Goal: Task Accomplishment & Management: Manage account settings

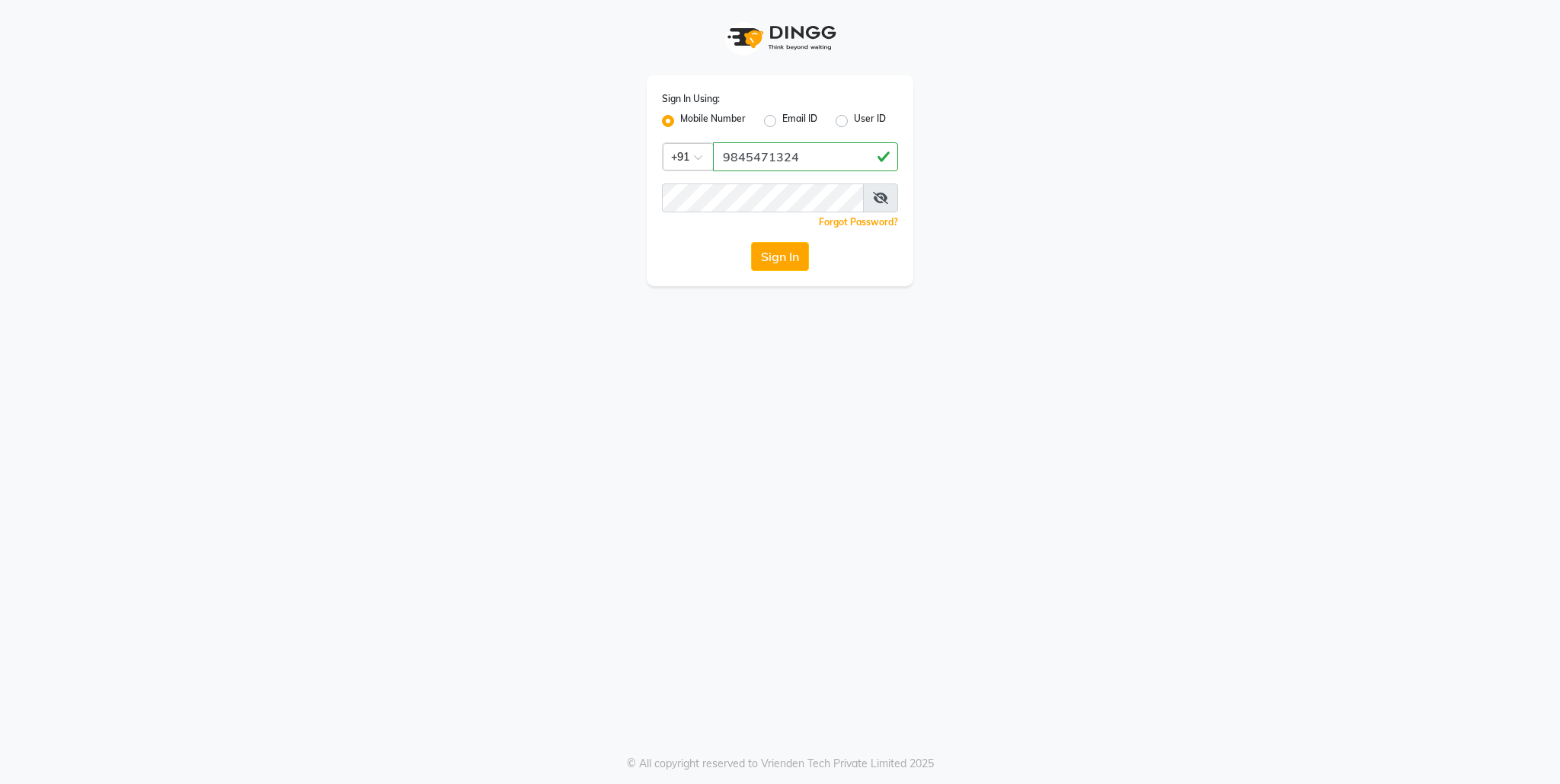
type input "9845471324"
click at [751, 242] on button "Sign In" at bounding box center [780, 256] width 58 height 29
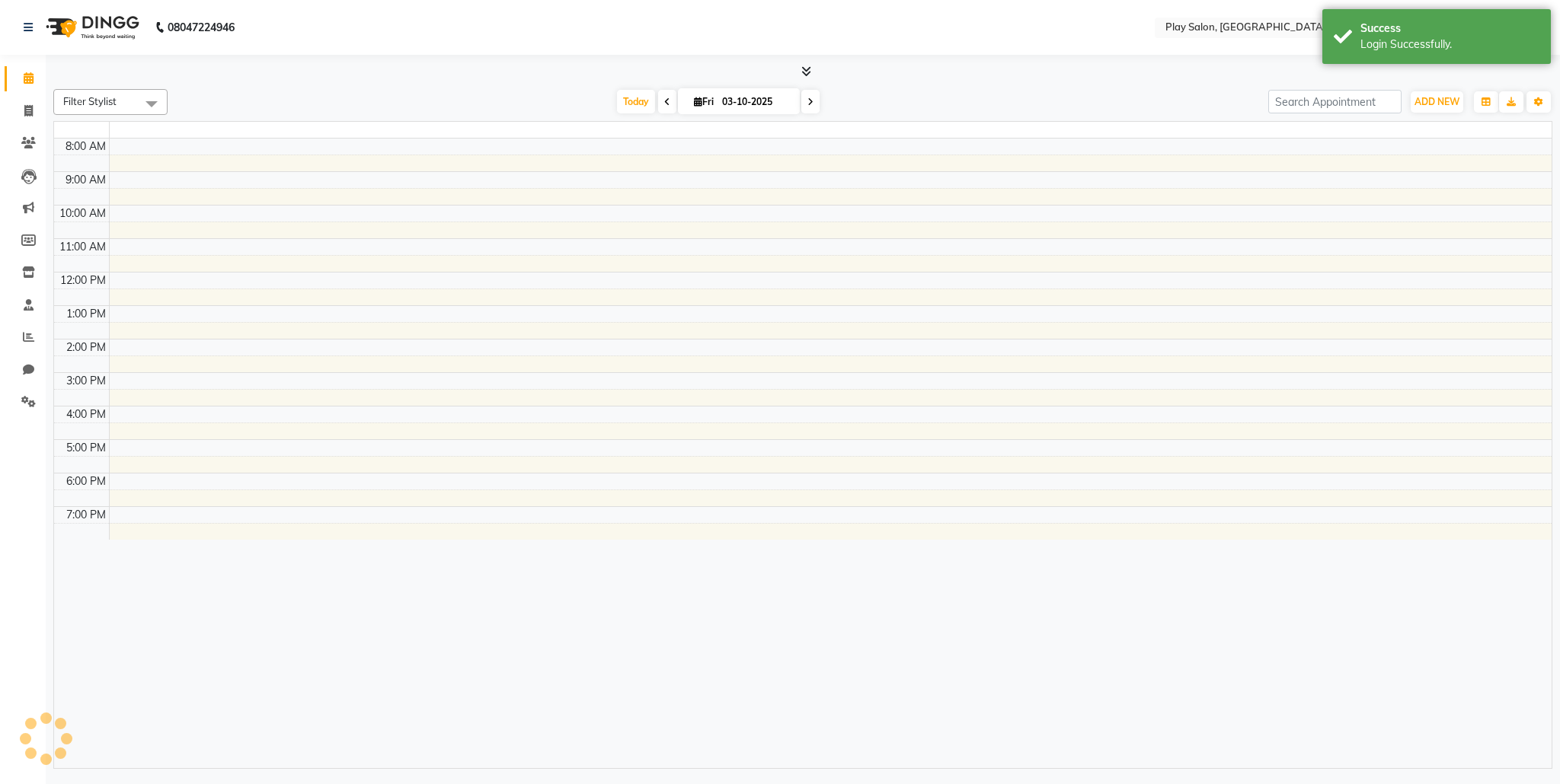
select select "en"
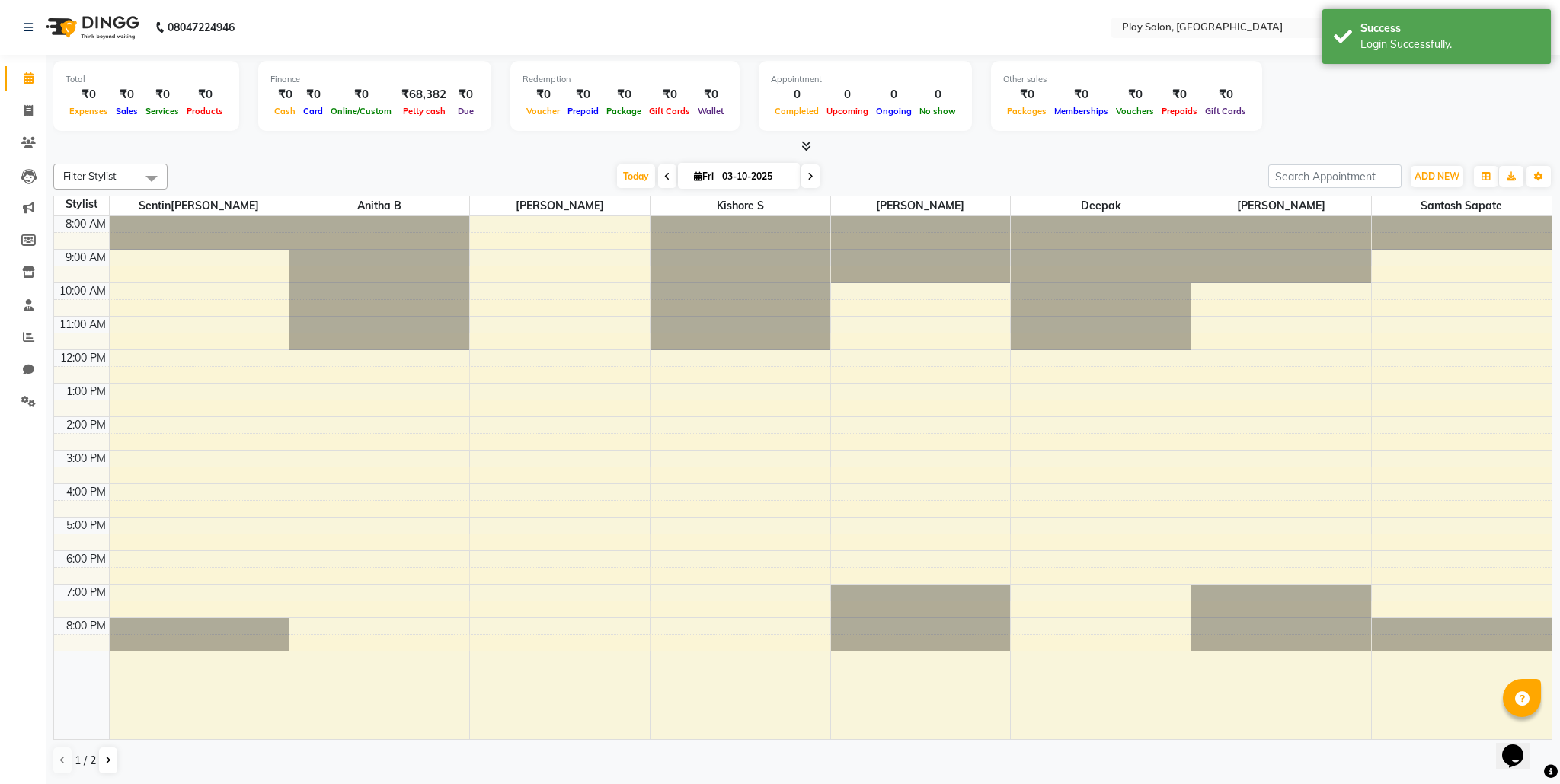
click at [666, 172] on icon at bounding box center [666, 176] width 6 height 9
type input "02-10-2025"
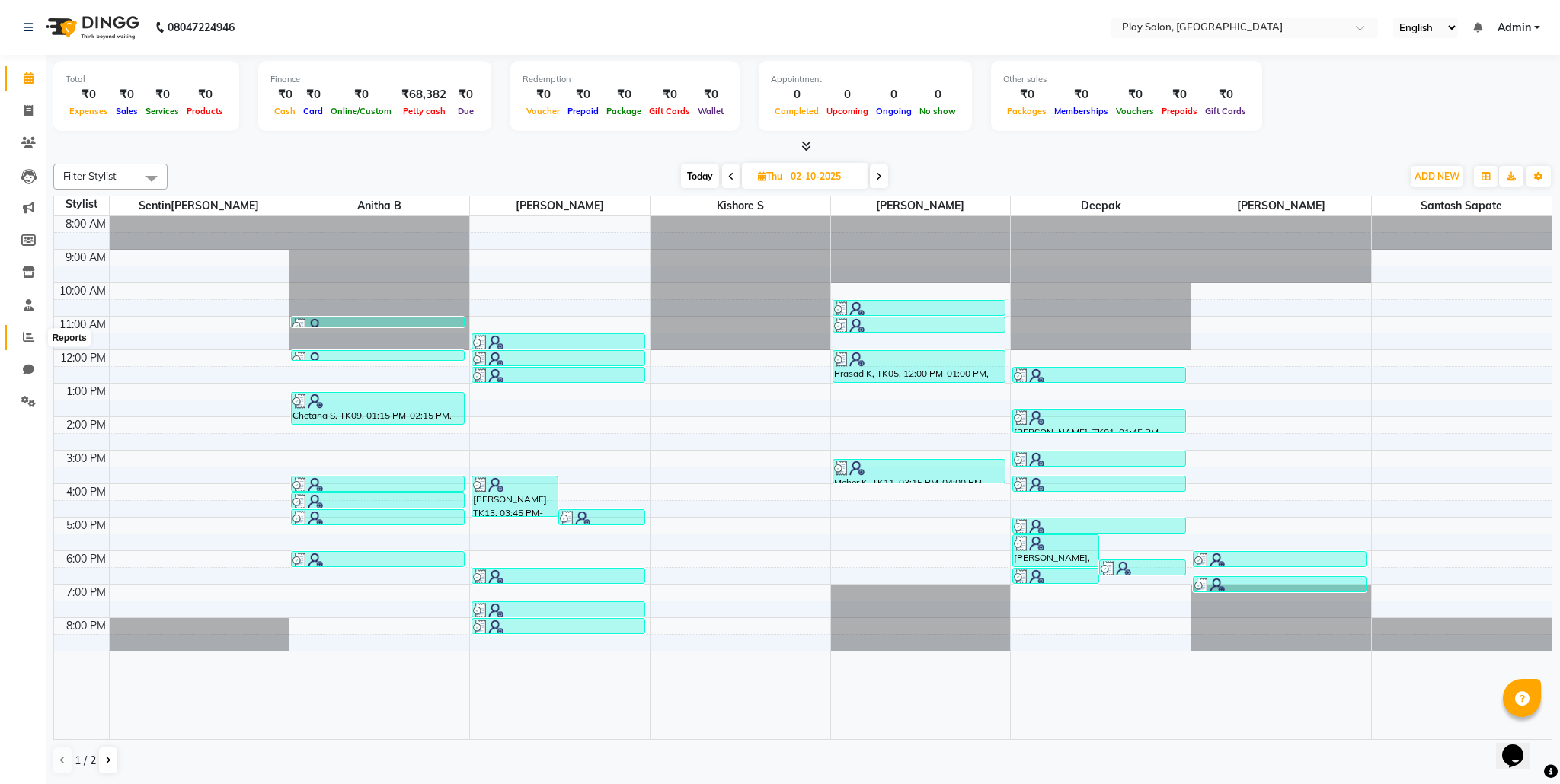
click at [26, 338] on icon at bounding box center [29, 337] width 11 height 11
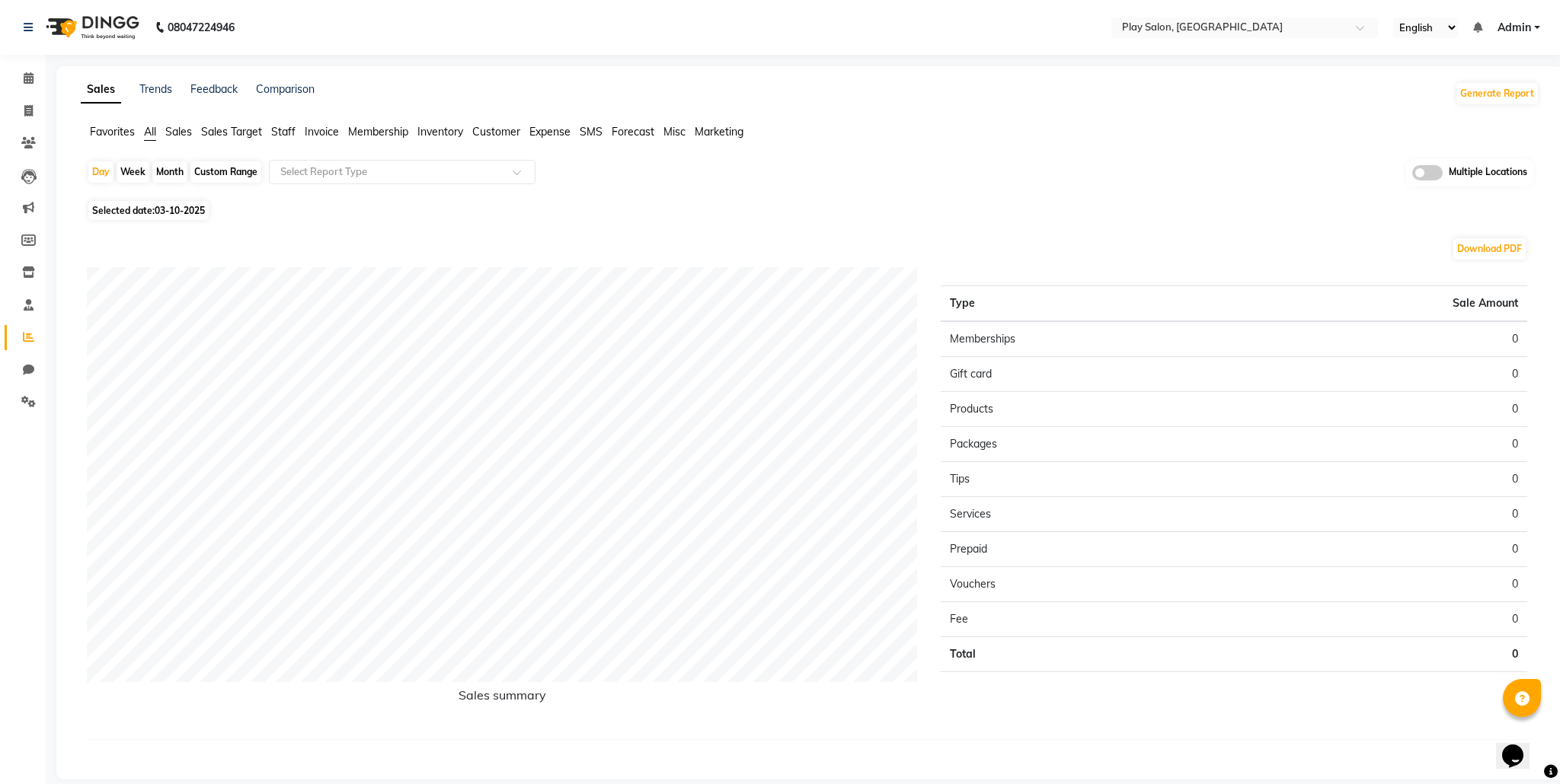
click at [169, 208] on span "03-10-2025" at bounding box center [180, 211] width 51 height 11
select select "10"
select select "2025"
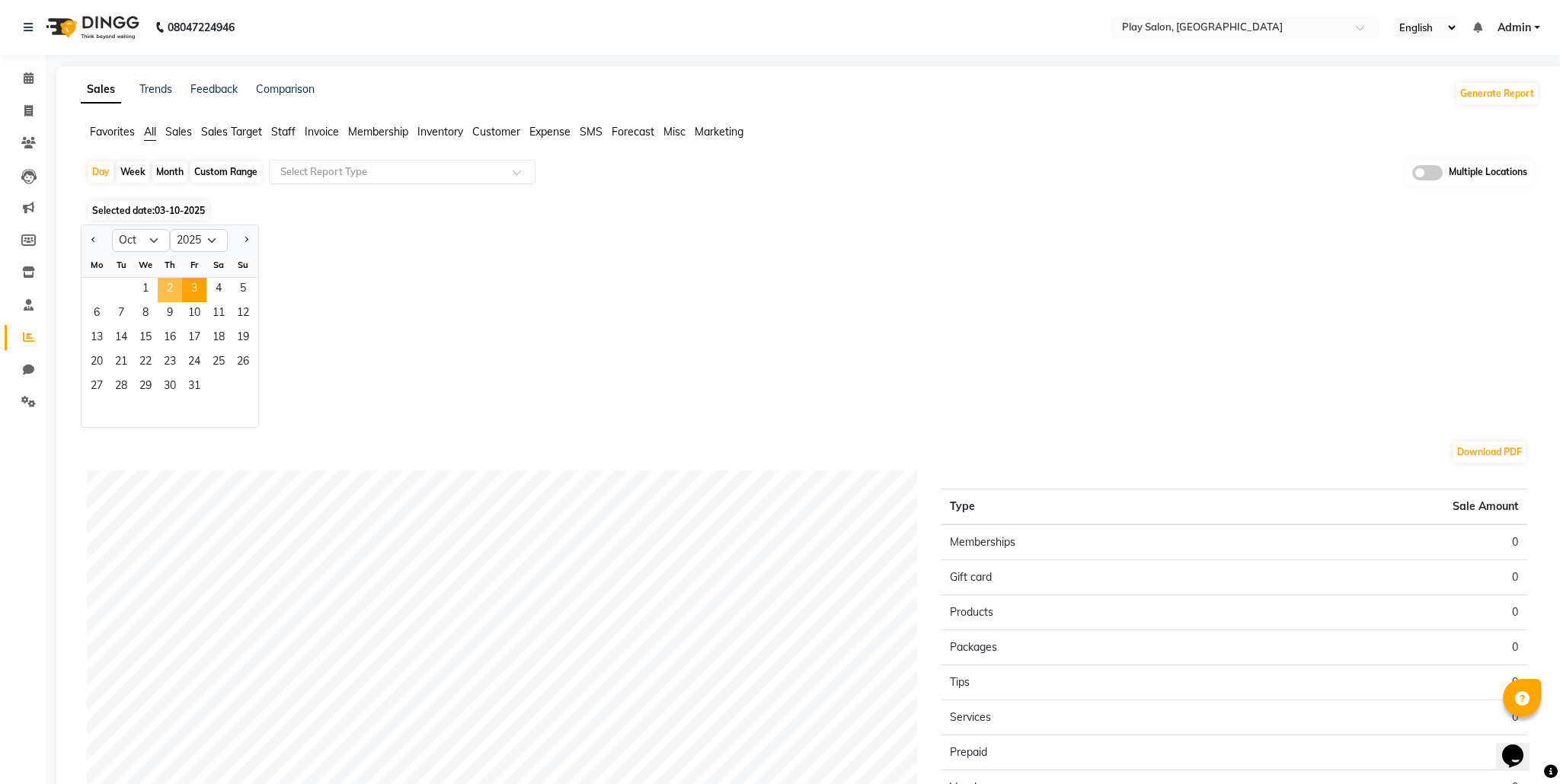
click at [165, 285] on span "2" at bounding box center [170, 290] width 24 height 24
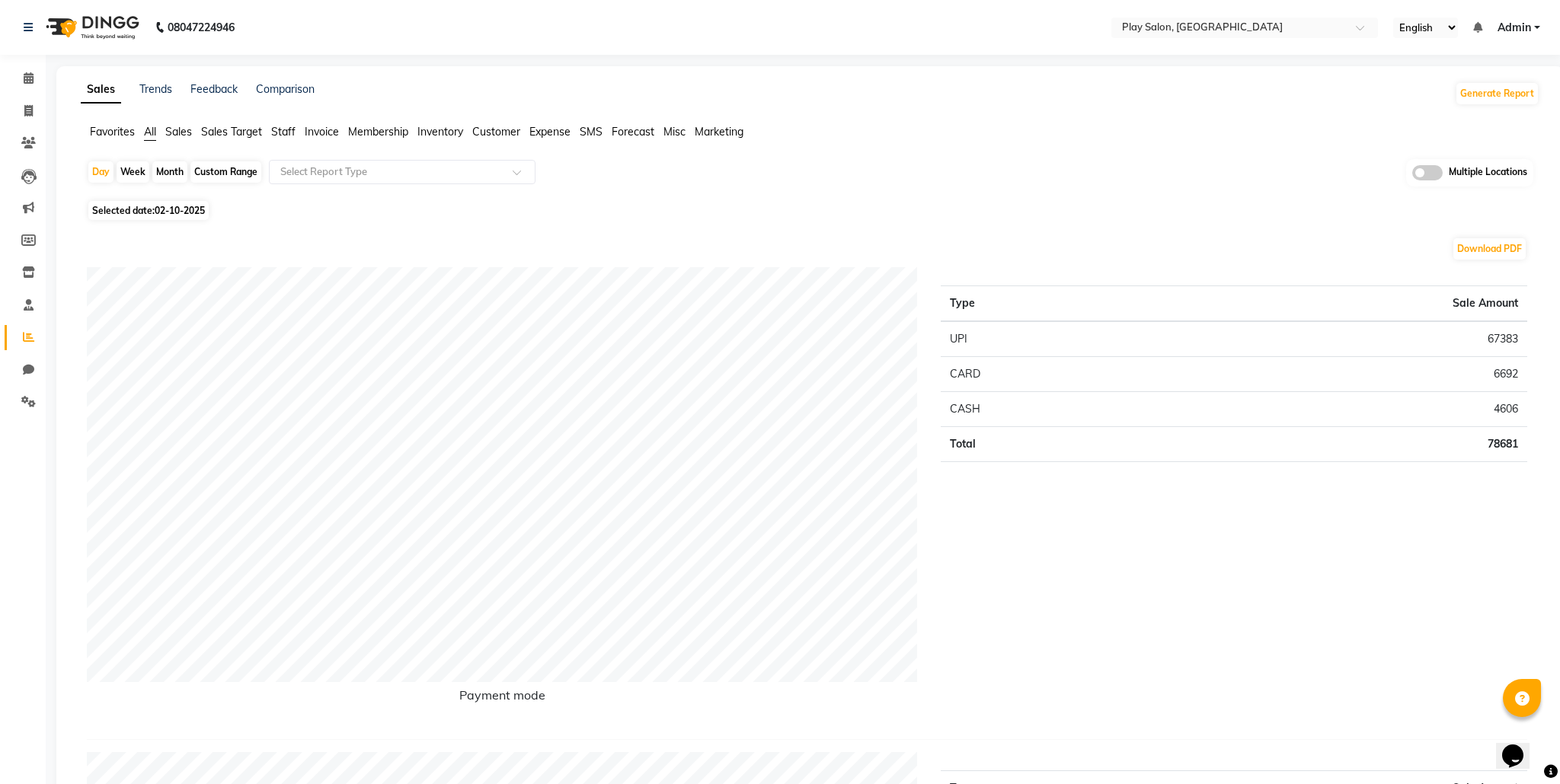
click at [182, 129] on span "Sales" at bounding box center [178, 131] width 27 height 14
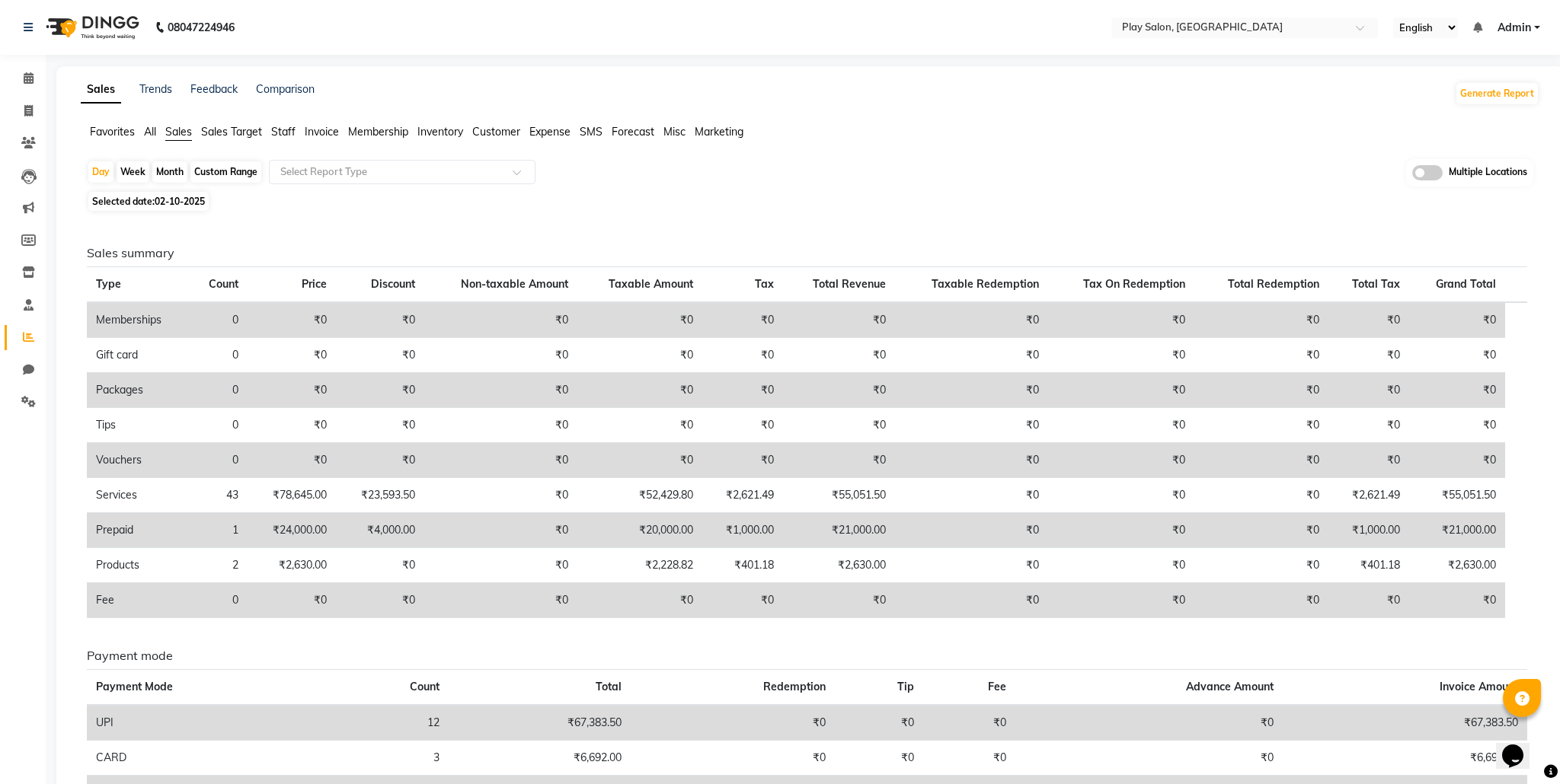
click at [215, 129] on span "Sales Target" at bounding box center [231, 131] width 61 height 14
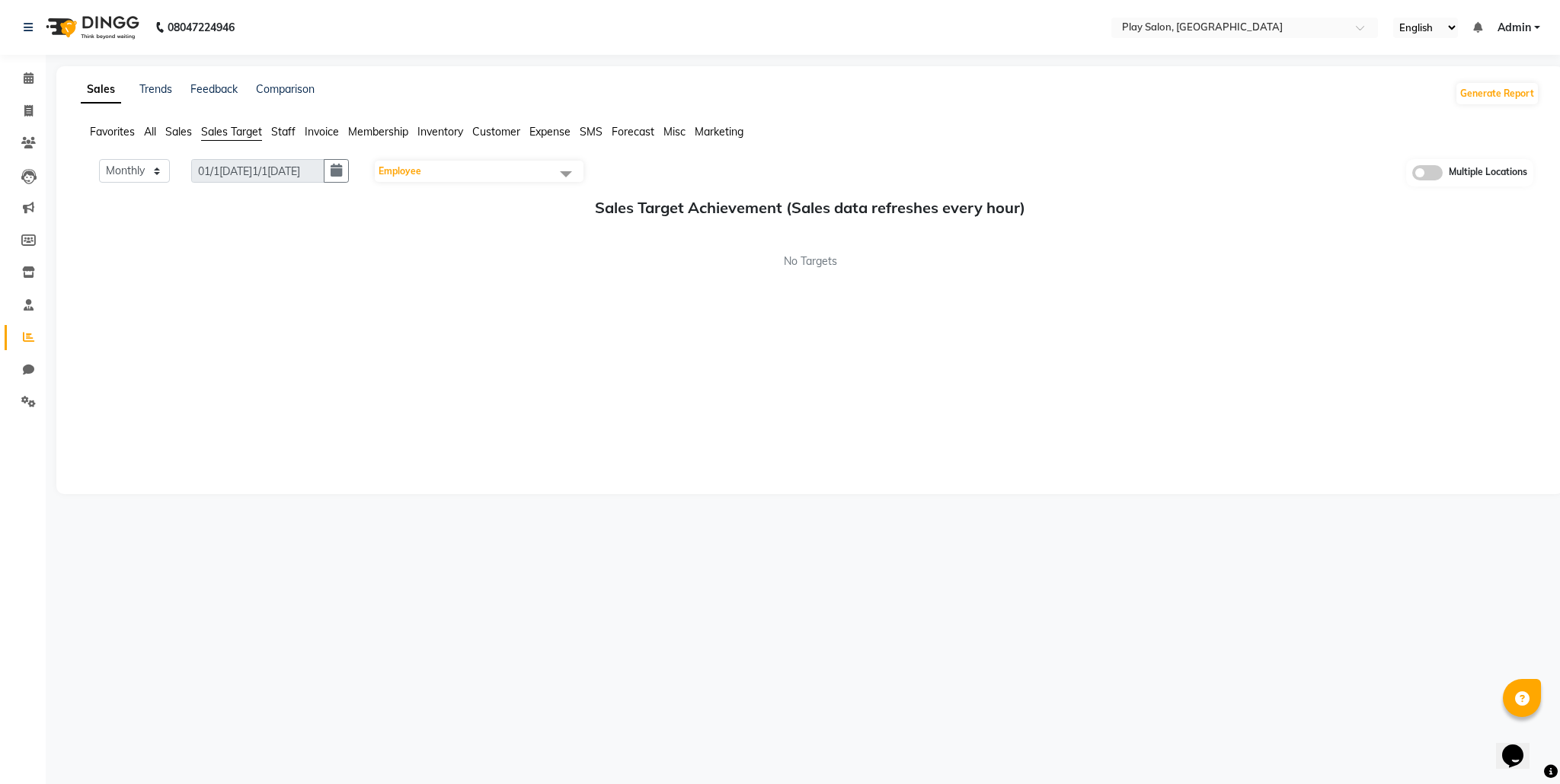
click at [289, 131] on span "Staff" at bounding box center [283, 131] width 24 height 14
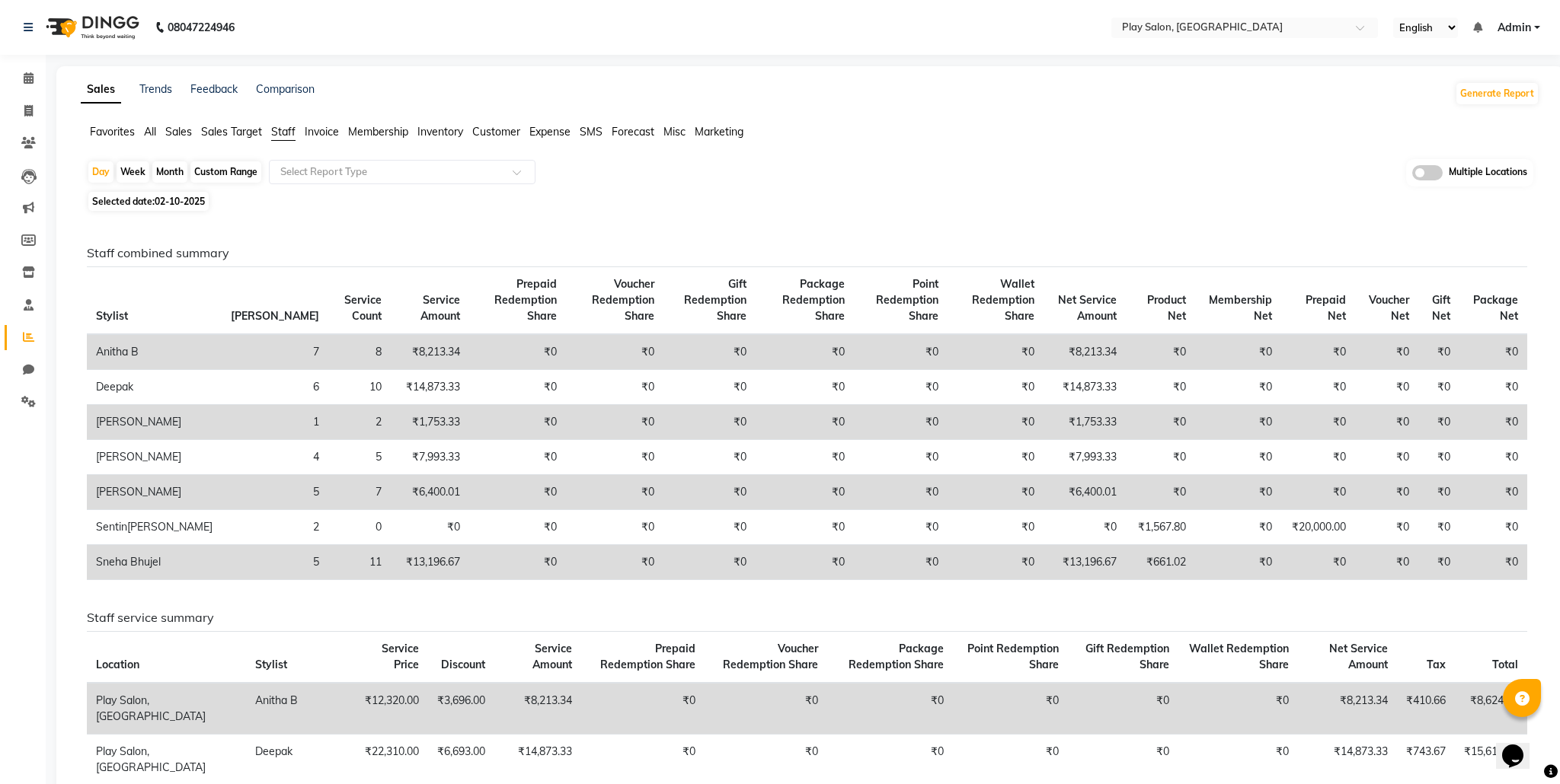
click at [358, 131] on span "Membership" at bounding box center [378, 131] width 60 height 14
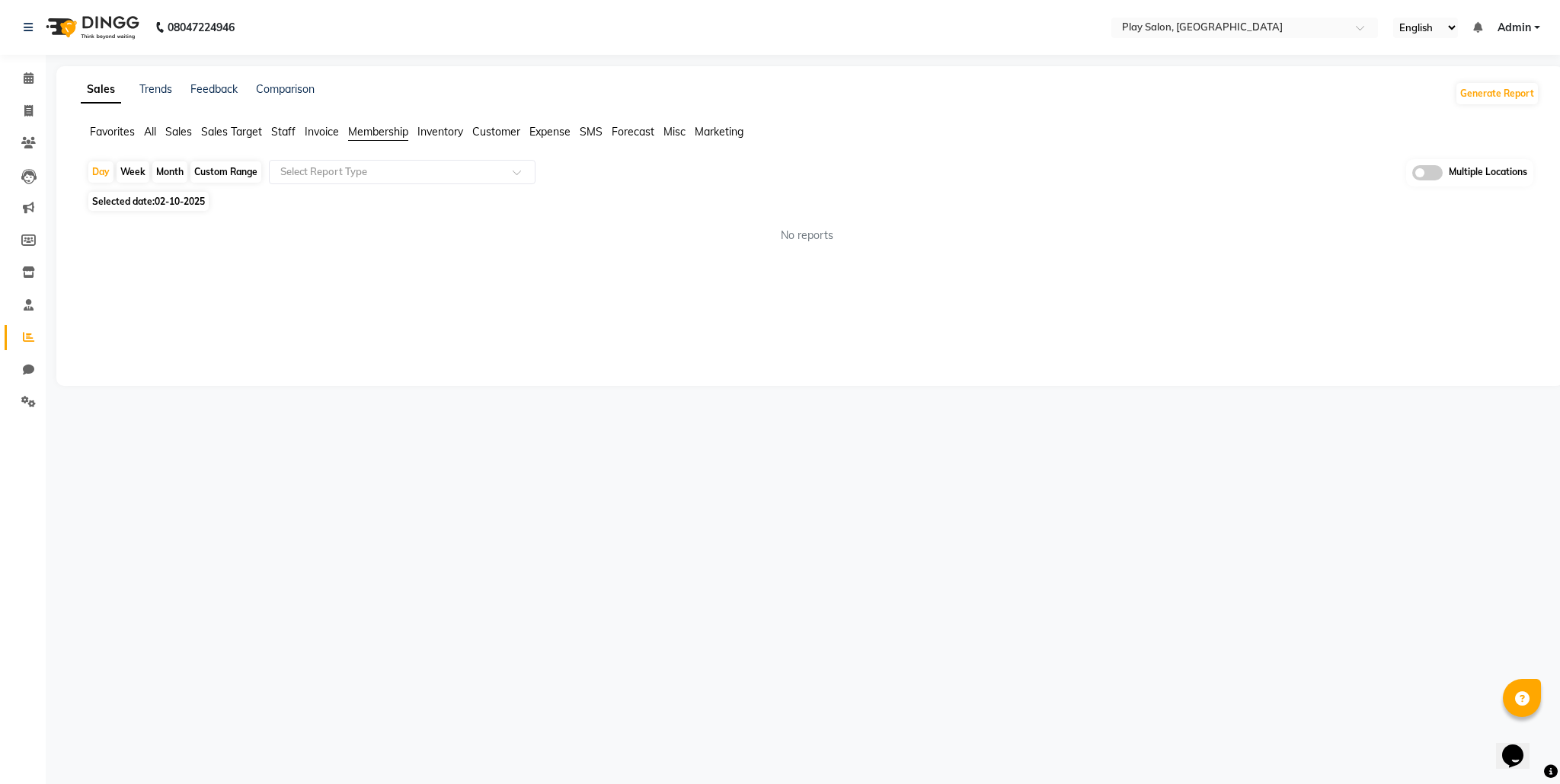
click at [148, 132] on span "All" at bounding box center [150, 131] width 12 height 14
click at [178, 131] on span "Sales" at bounding box center [178, 131] width 27 height 14
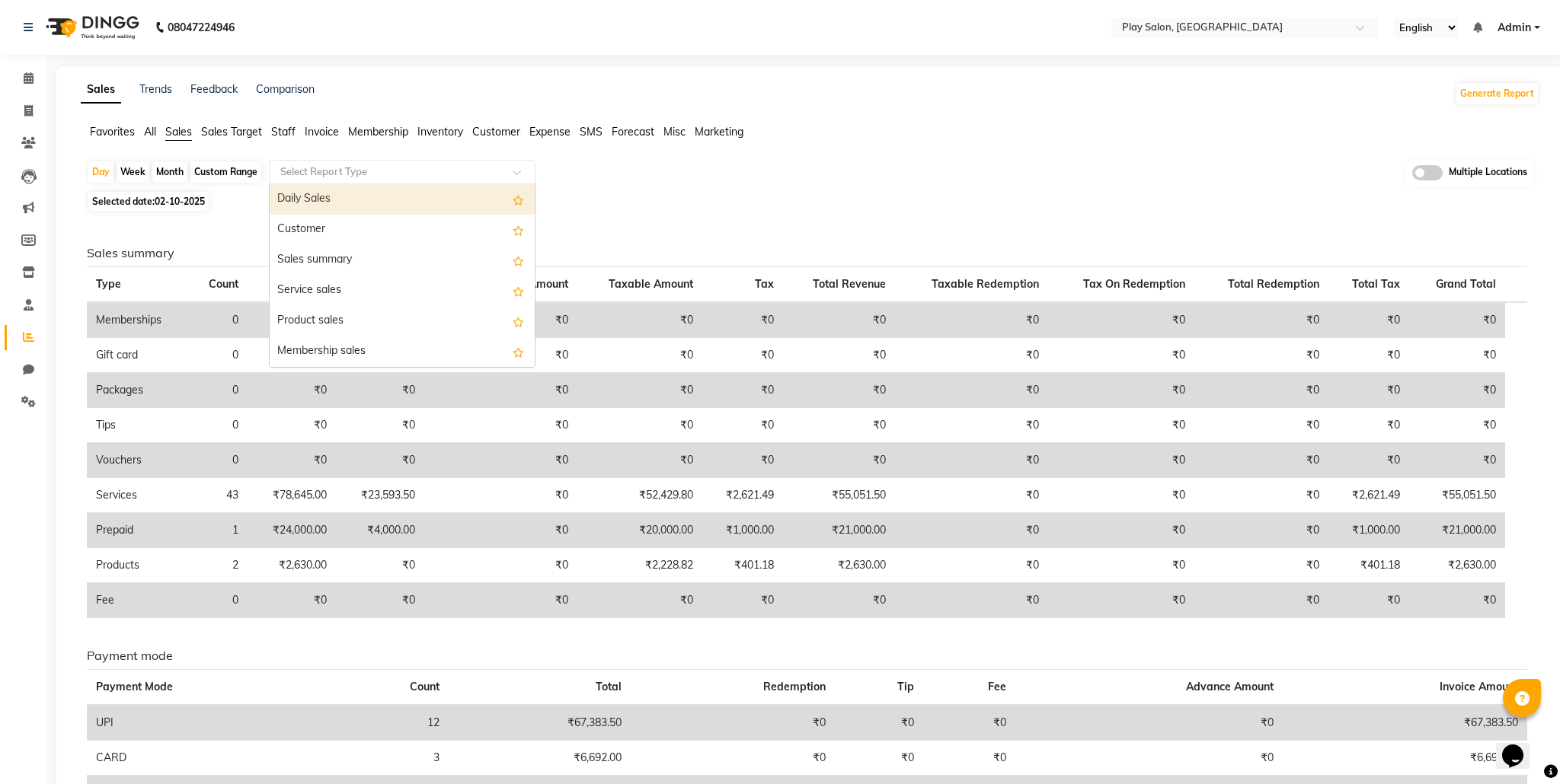
click at [509, 177] on div at bounding box center [402, 172] width 265 height 15
click at [384, 264] on div "Sales summary" at bounding box center [402, 260] width 265 height 30
select select "full_report"
select select "csv"
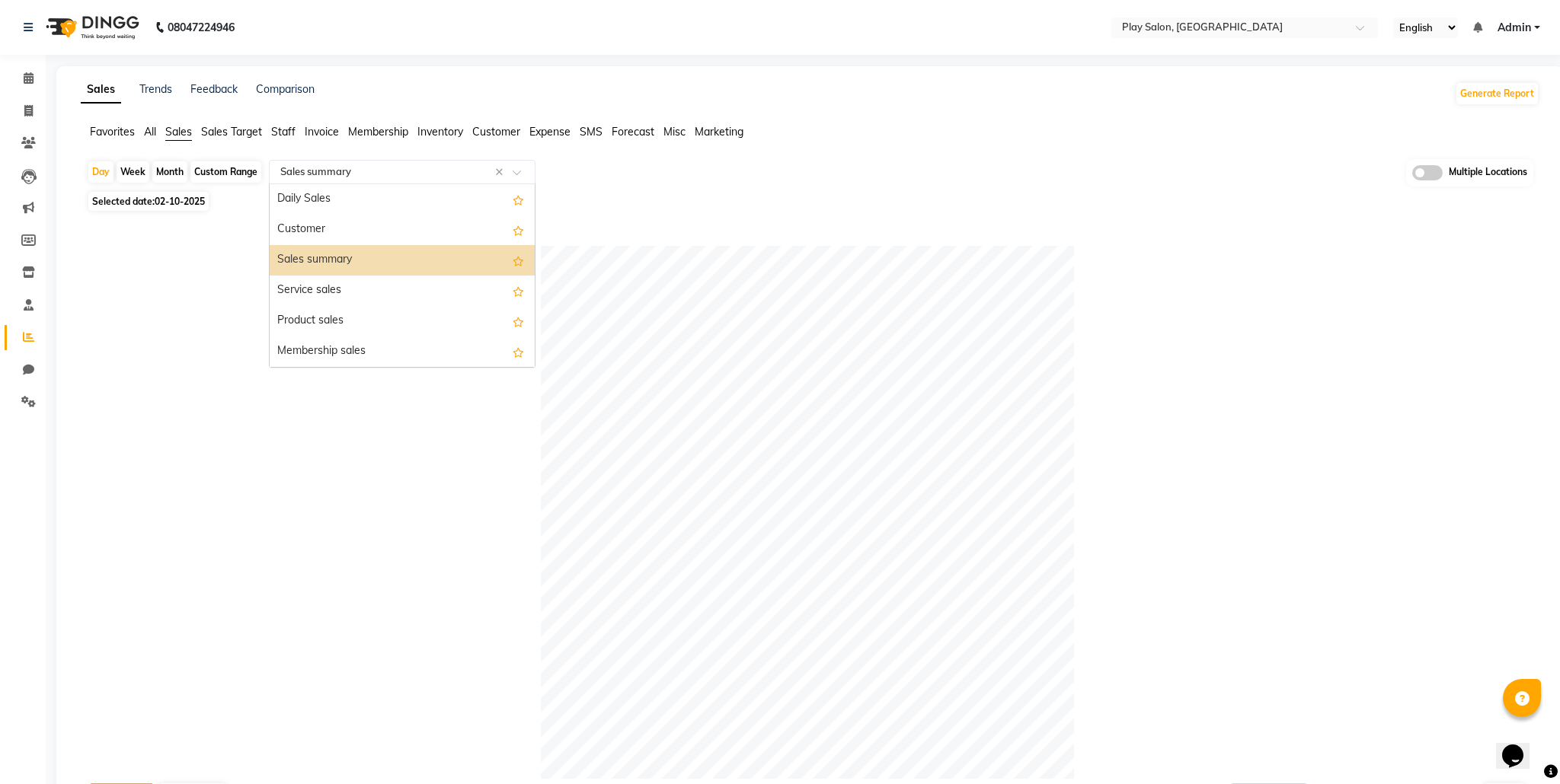
click at [516, 177] on span at bounding box center [521, 177] width 19 height 15
click at [355, 296] on div "Service sales" at bounding box center [402, 290] width 265 height 30
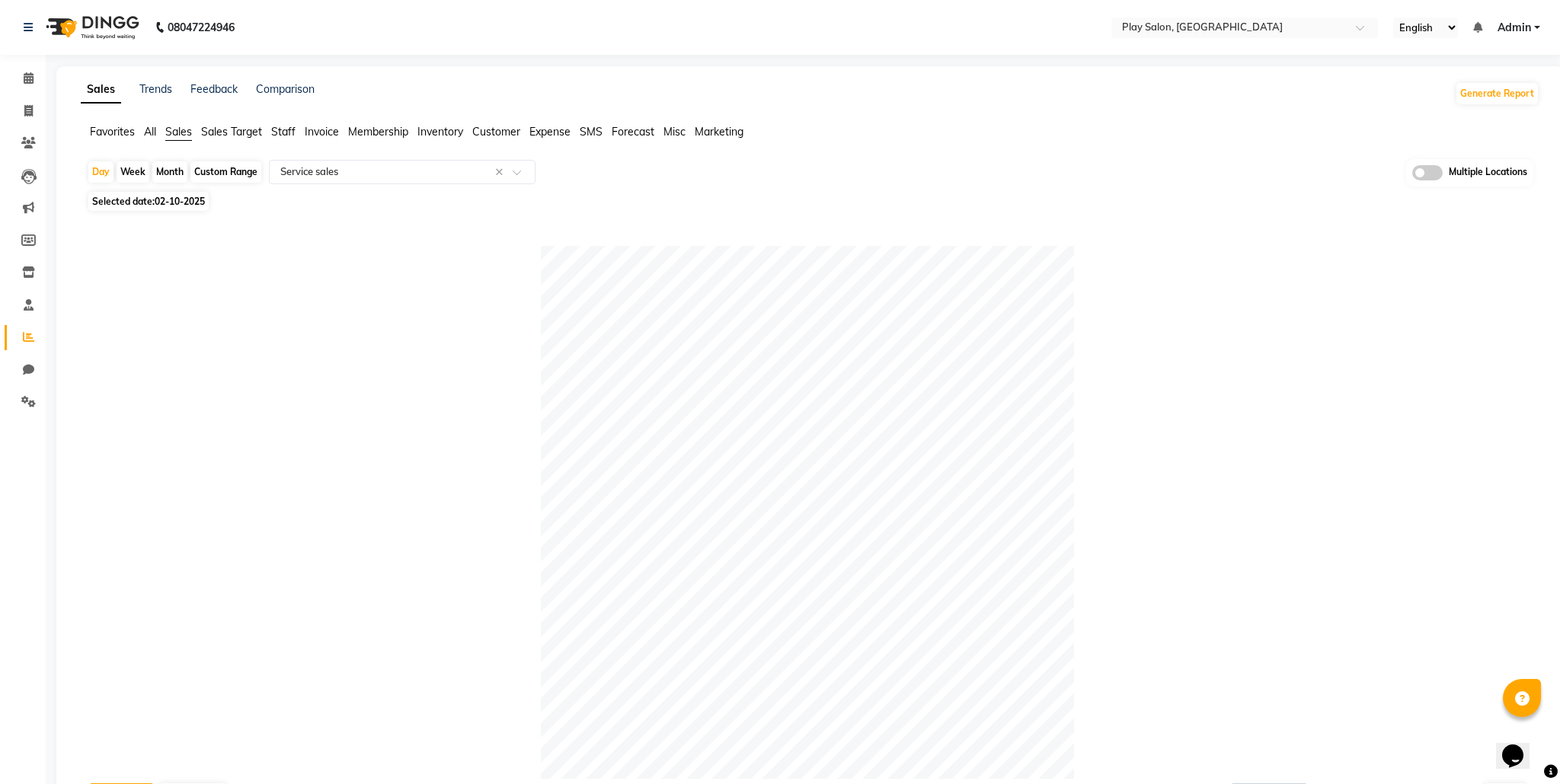
click at [118, 129] on span "Favorites" at bounding box center [112, 131] width 45 height 14
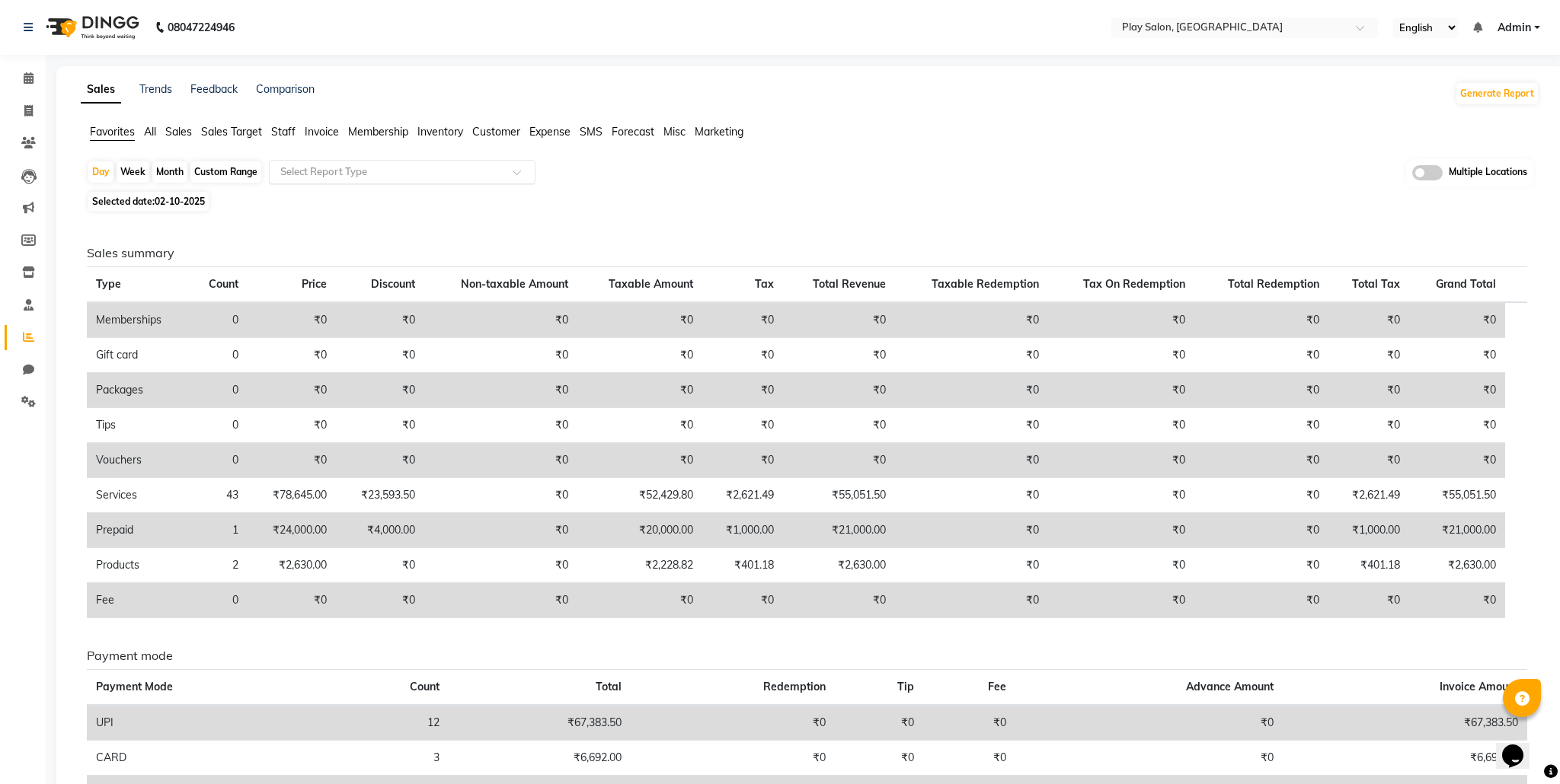
click at [525, 177] on span at bounding box center [521, 177] width 19 height 15
click at [520, 173] on span at bounding box center [521, 177] width 19 height 15
click at [184, 129] on span "Sales" at bounding box center [178, 131] width 27 height 14
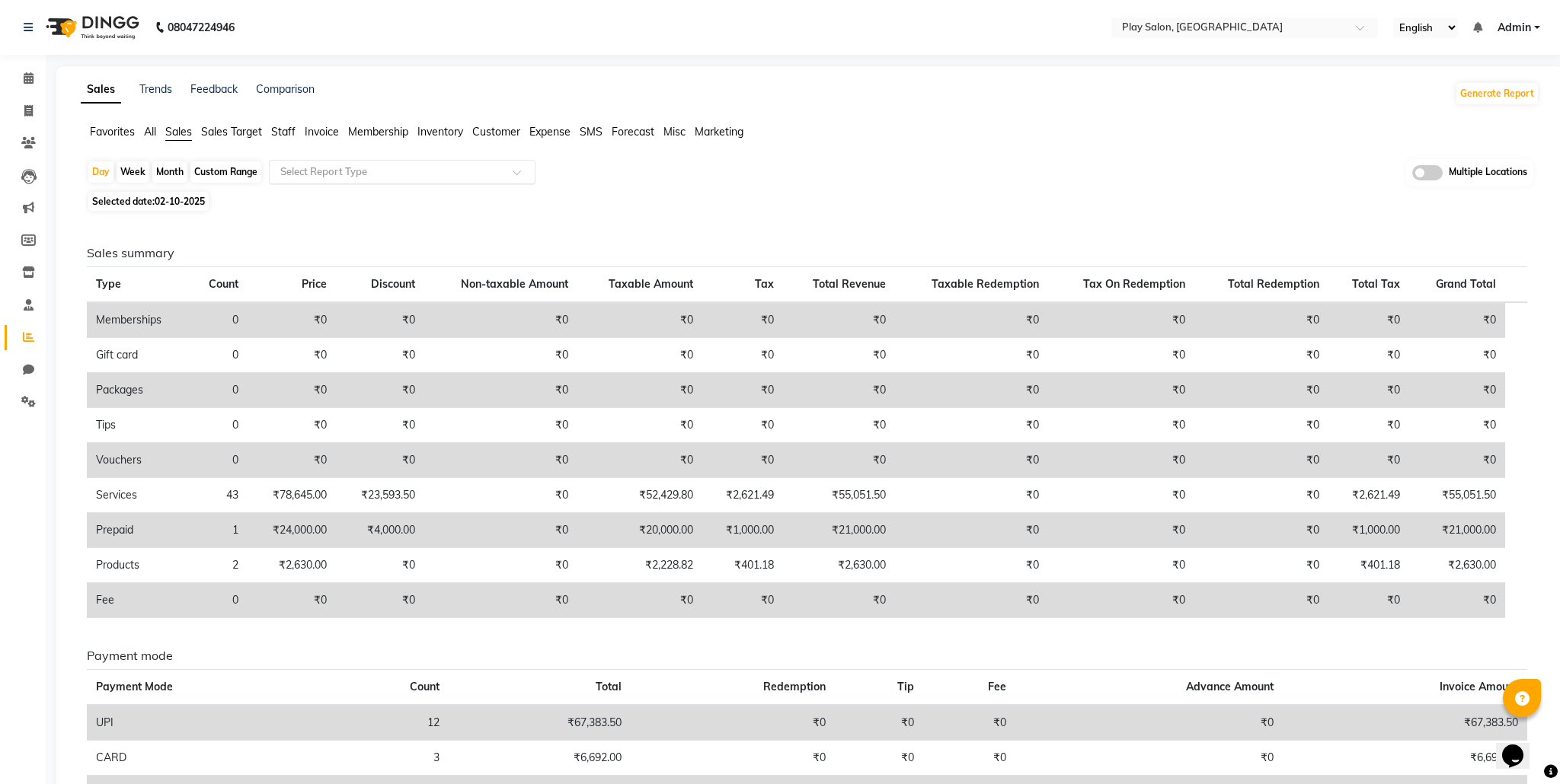
click at [452, 177] on input "text" at bounding box center [386, 172] width 219 height 15
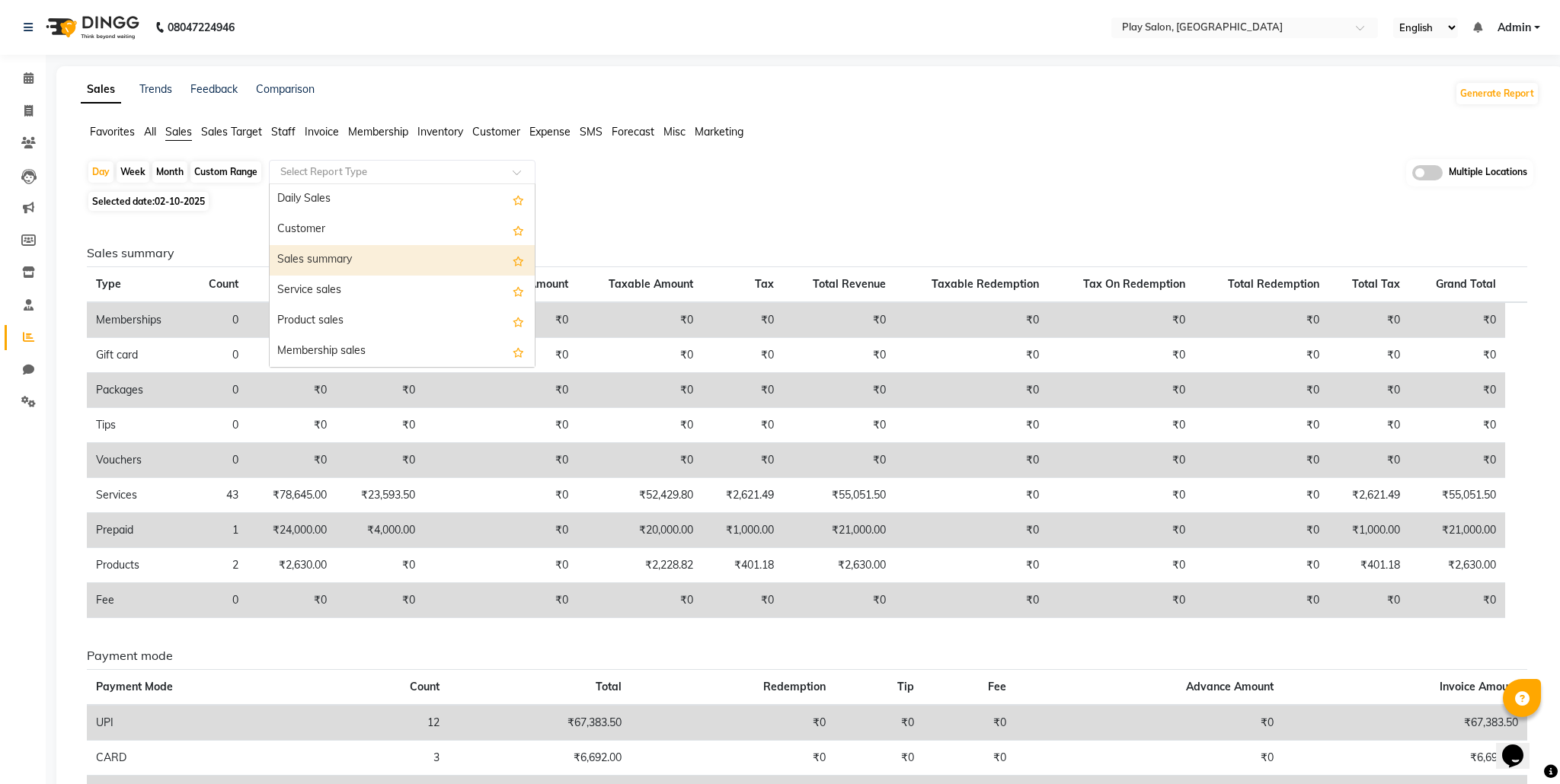
click at [358, 268] on div "Sales summary" at bounding box center [402, 260] width 265 height 30
select select "full_report"
select select "csv"
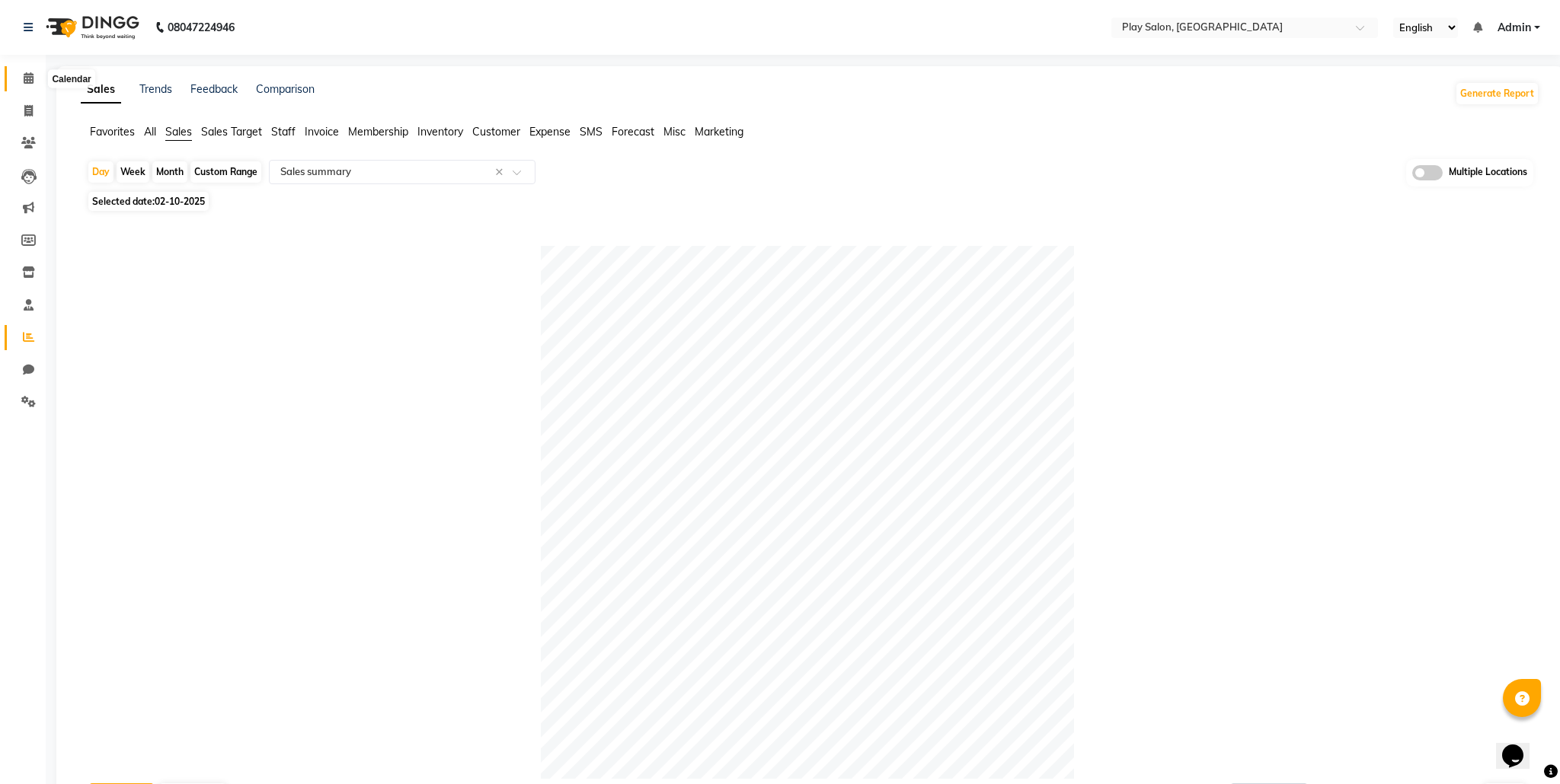
click at [29, 74] on icon at bounding box center [29, 78] width 10 height 11
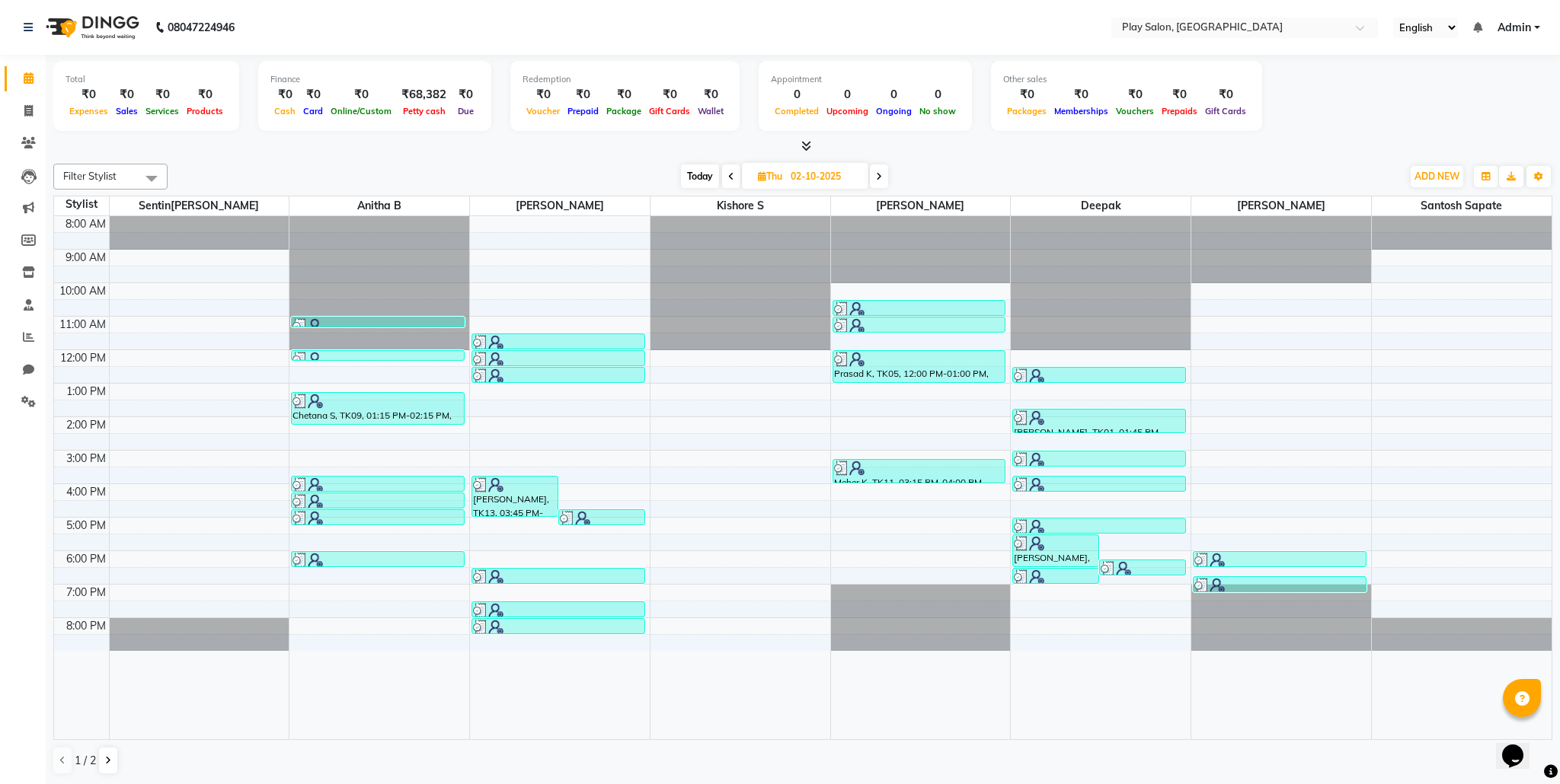
scroll to position [1, 0]
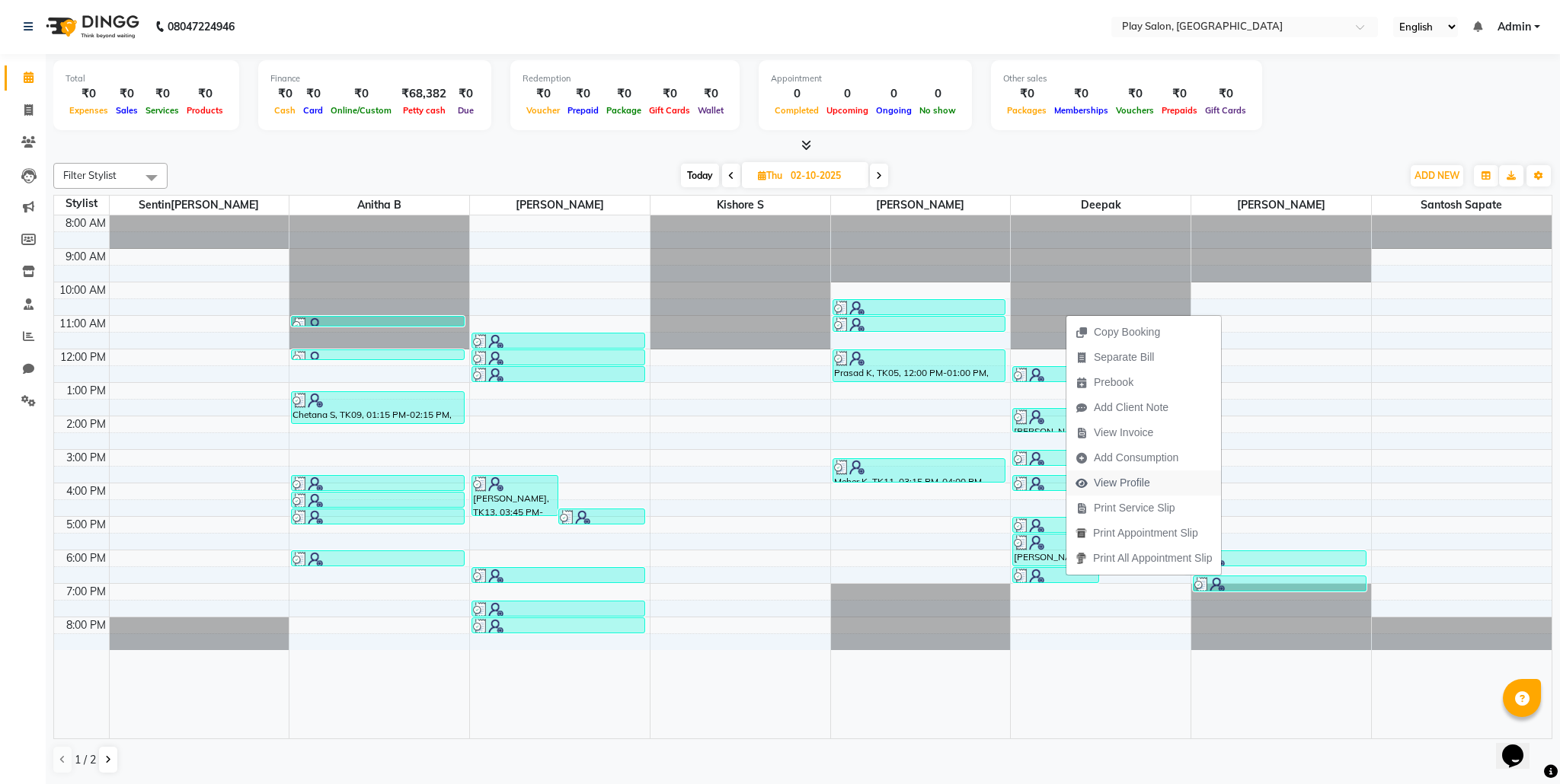
click at [1114, 484] on span "View Profile" at bounding box center [1122, 483] width 56 height 16
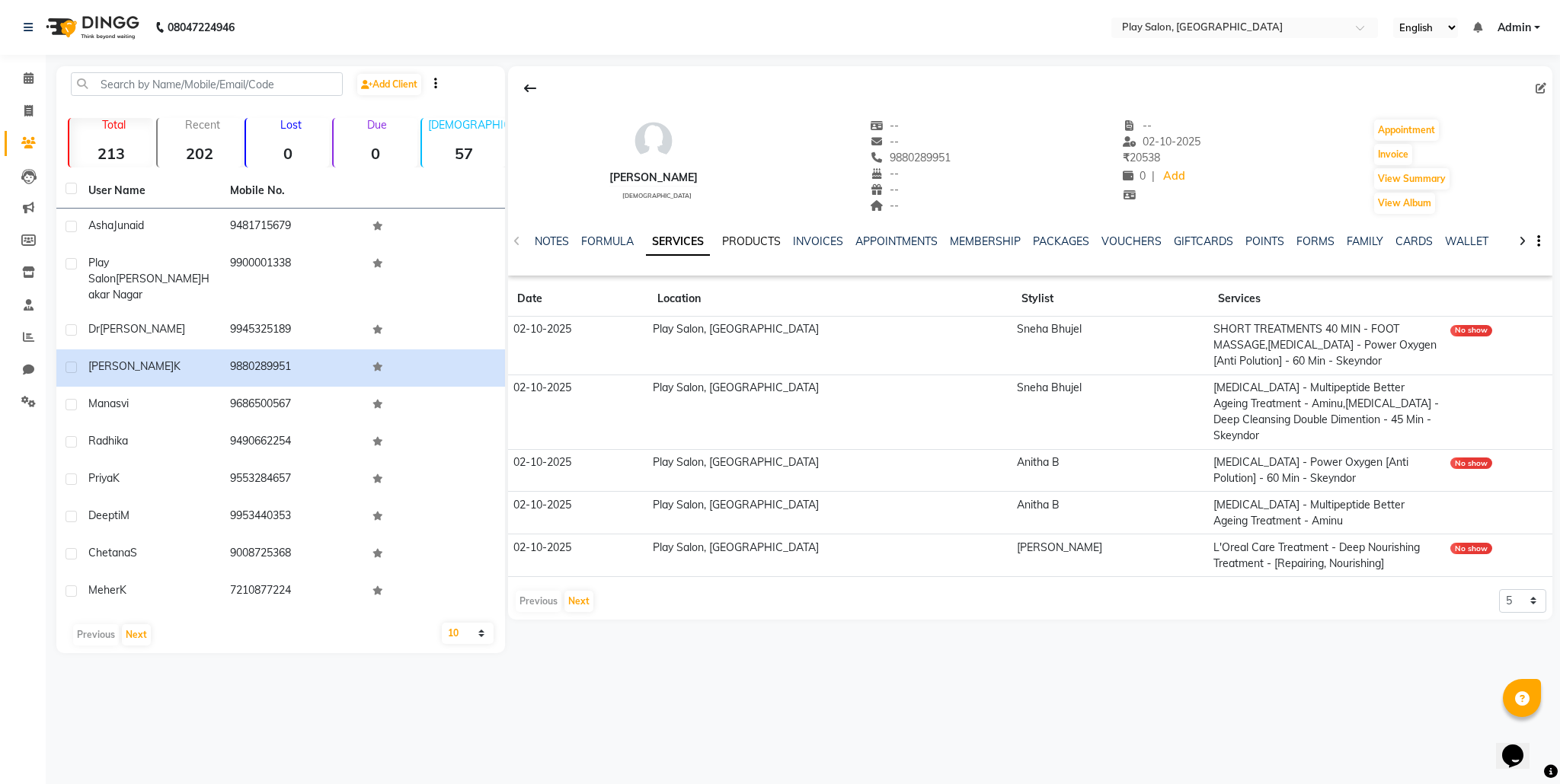
click at [758, 247] on link "PRODUCTS" at bounding box center [751, 241] width 59 height 14
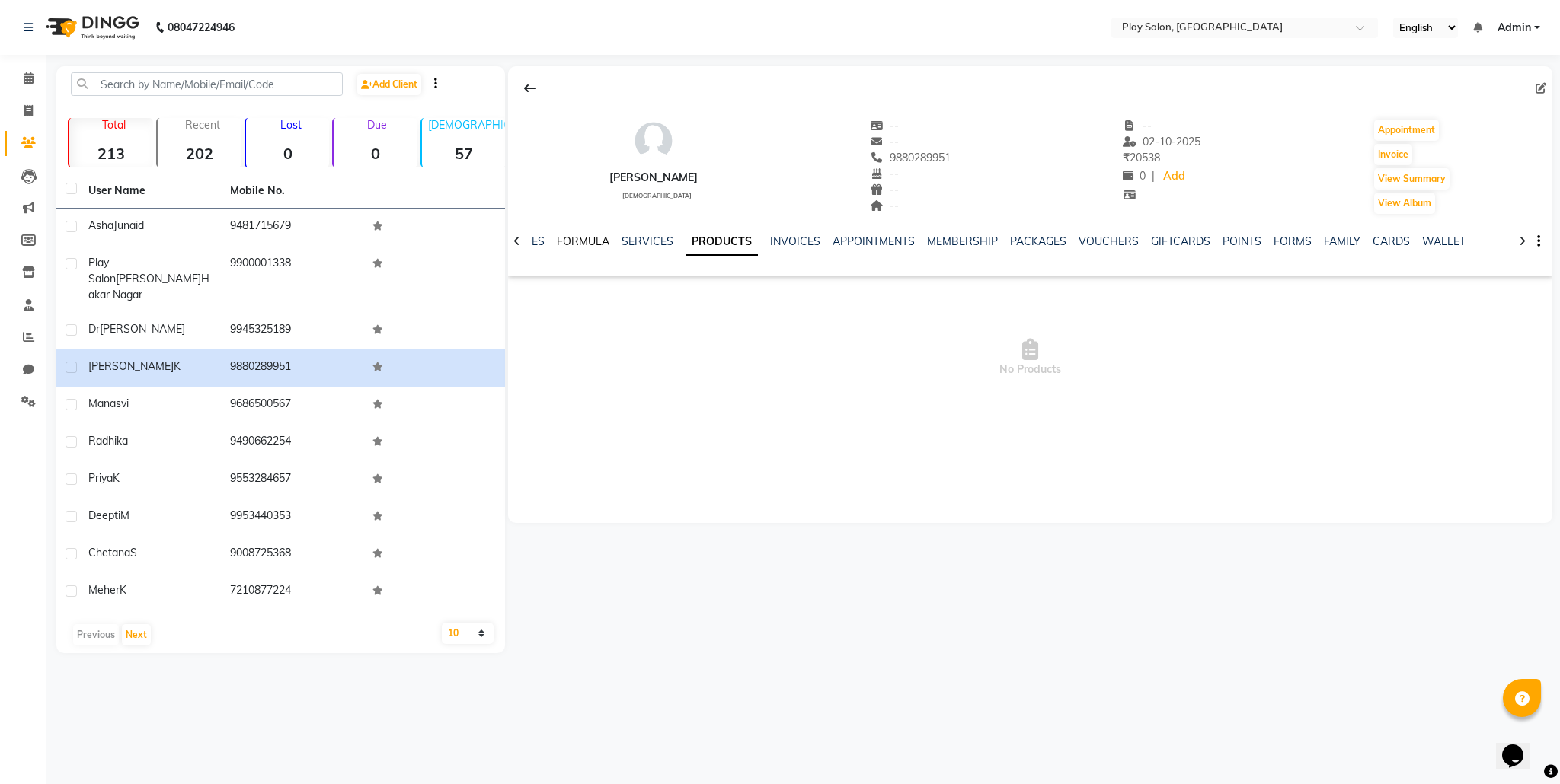
click at [576, 240] on link "FORMULA" at bounding box center [582, 241] width 53 height 14
click at [560, 240] on link "NOTES" at bounding box center [551, 241] width 34 height 14
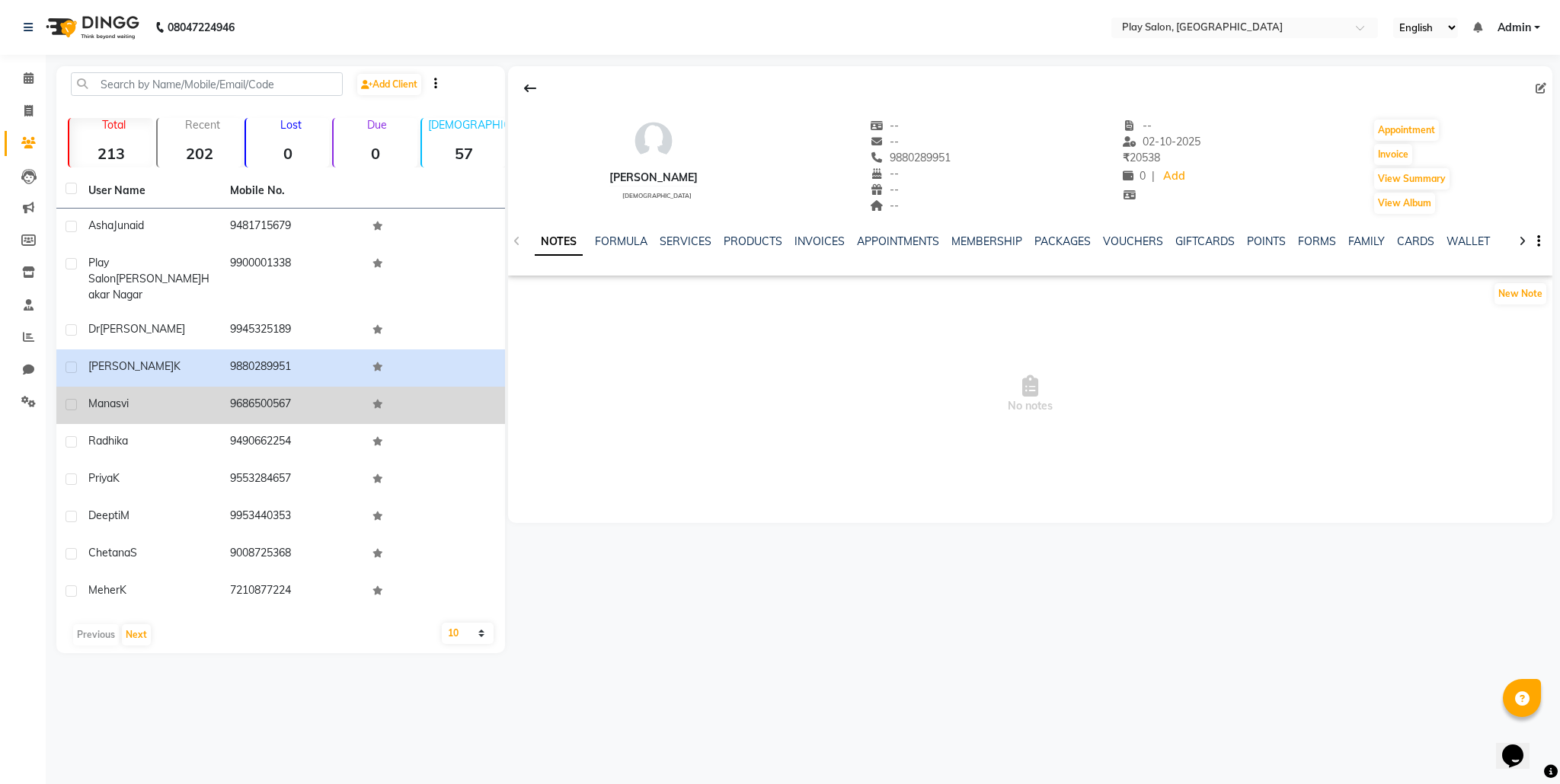
click at [74, 436] on label at bounding box center [71, 442] width 11 height 11
click at [74, 438] on input "checkbox" at bounding box center [70, 443] width 10 height 10
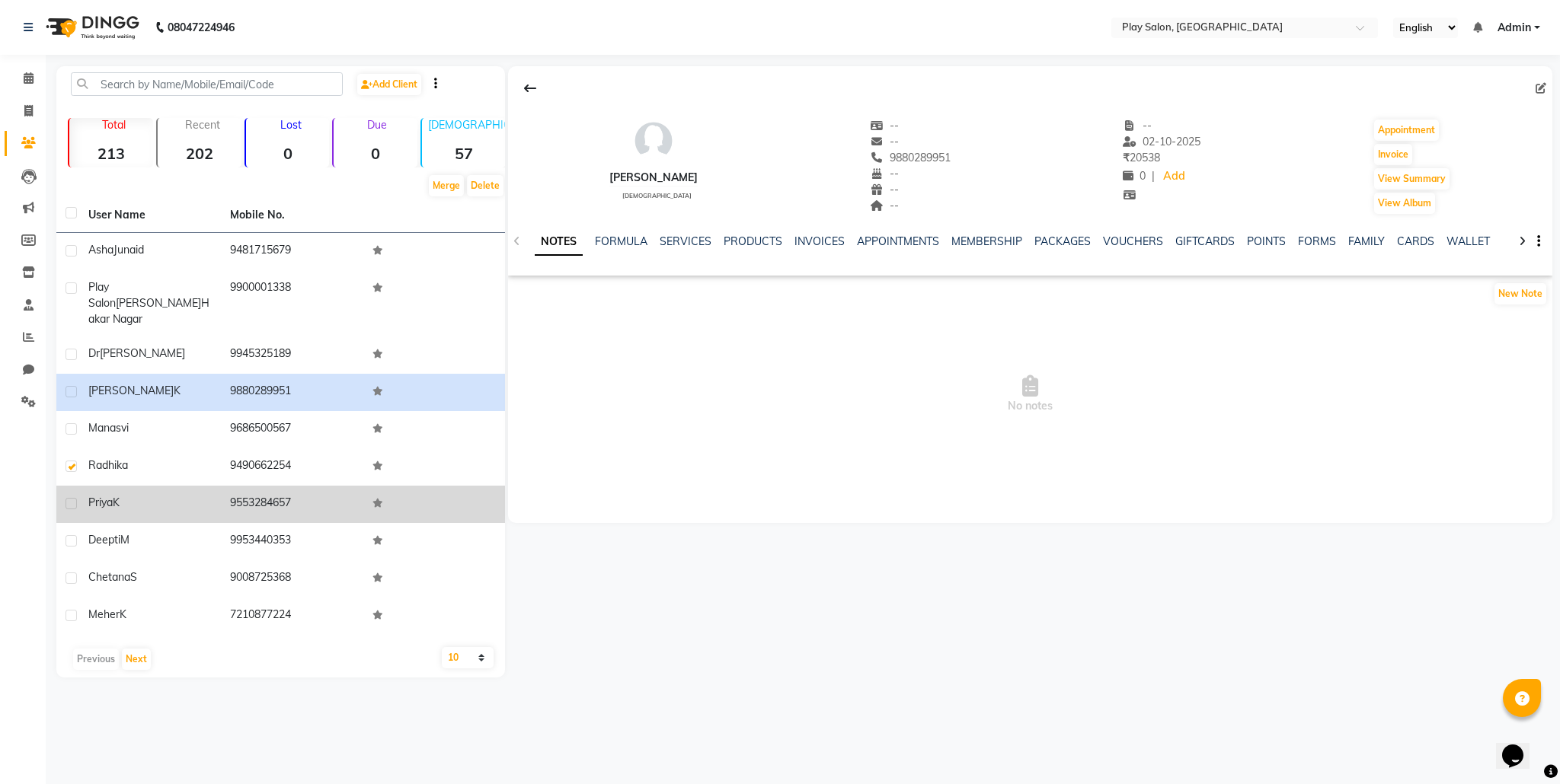
click at [72, 461] on label at bounding box center [71, 466] width 11 height 11
click at [72, 462] on input "checkbox" at bounding box center [70, 467] width 10 height 10
checkbox input "false"
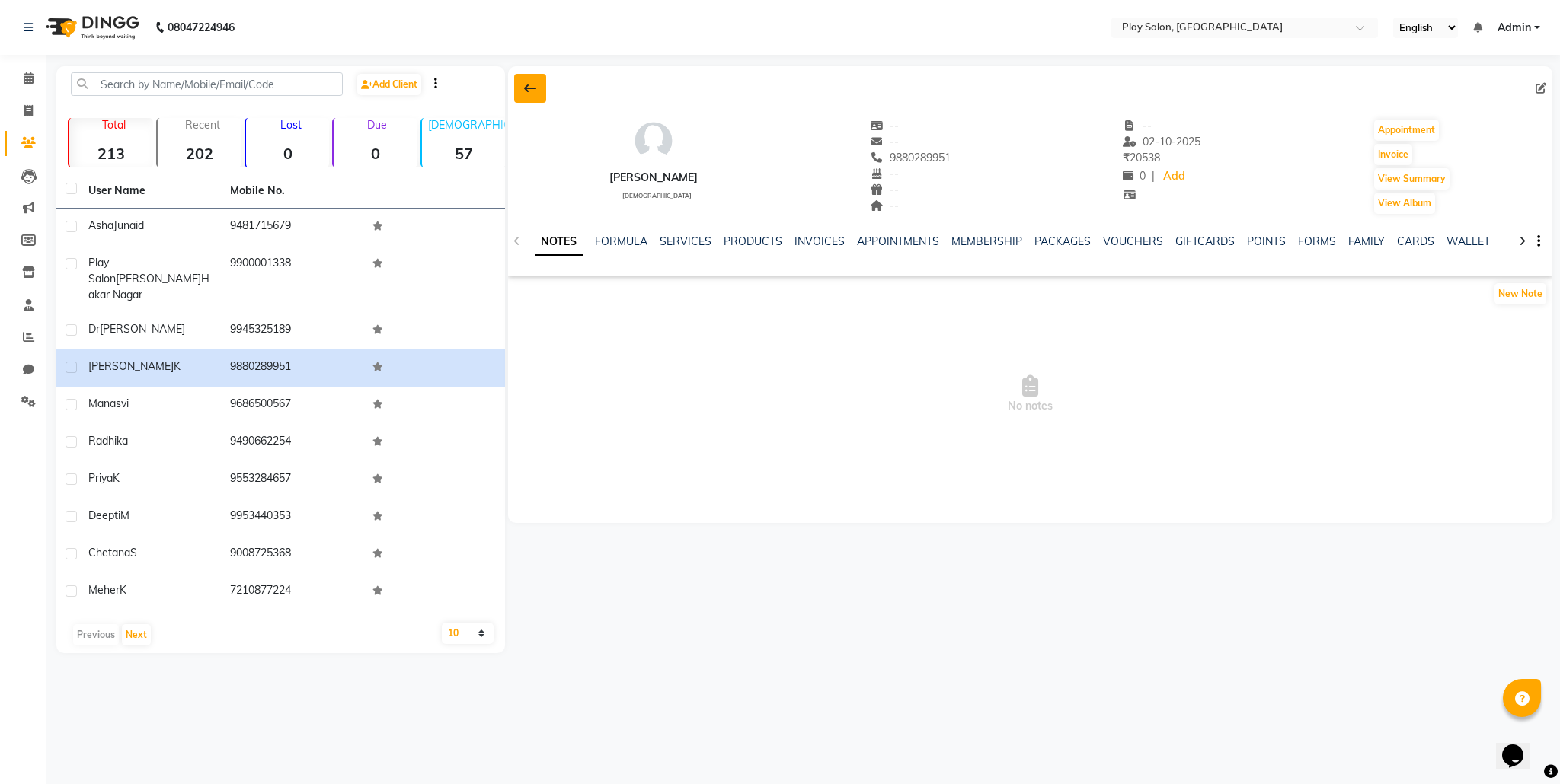
click at [533, 87] on icon at bounding box center [530, 88] width 12 height 12
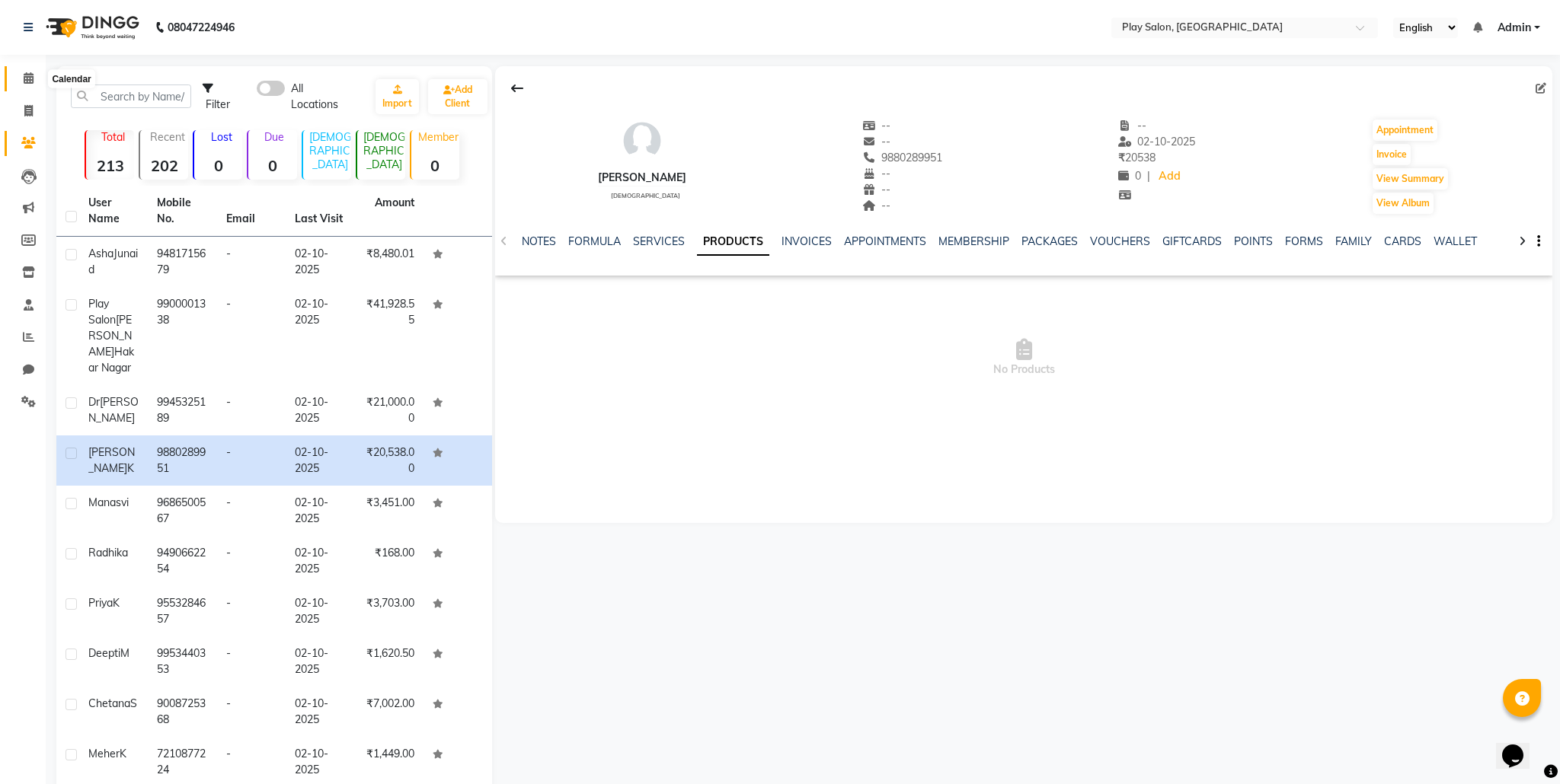
click at [32, 78] on icon at bounding box center [29, 78] width 10 height 11
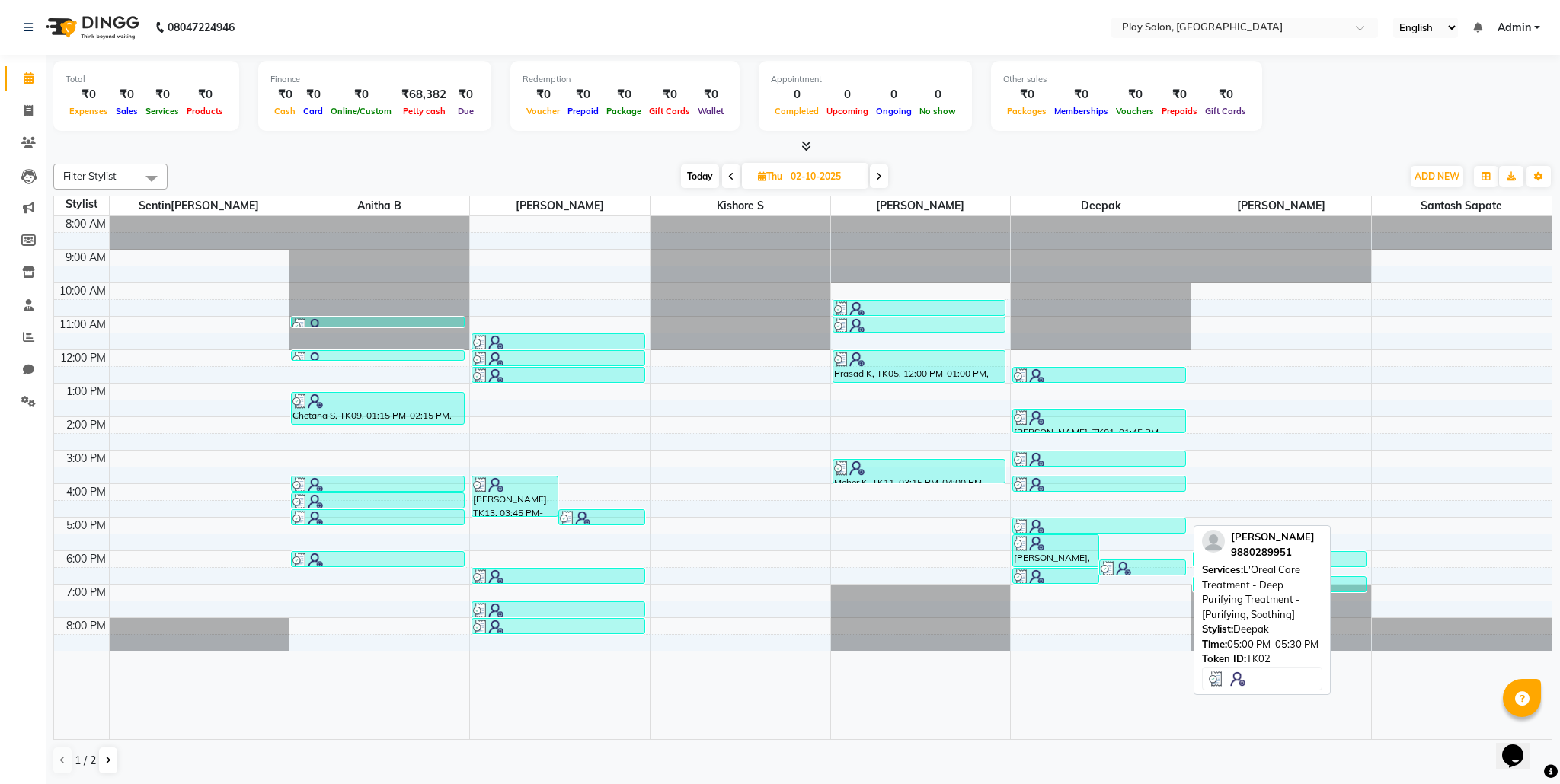
click at [1056, 521] on div at bounding box center [1098, 527] width 170 height 15
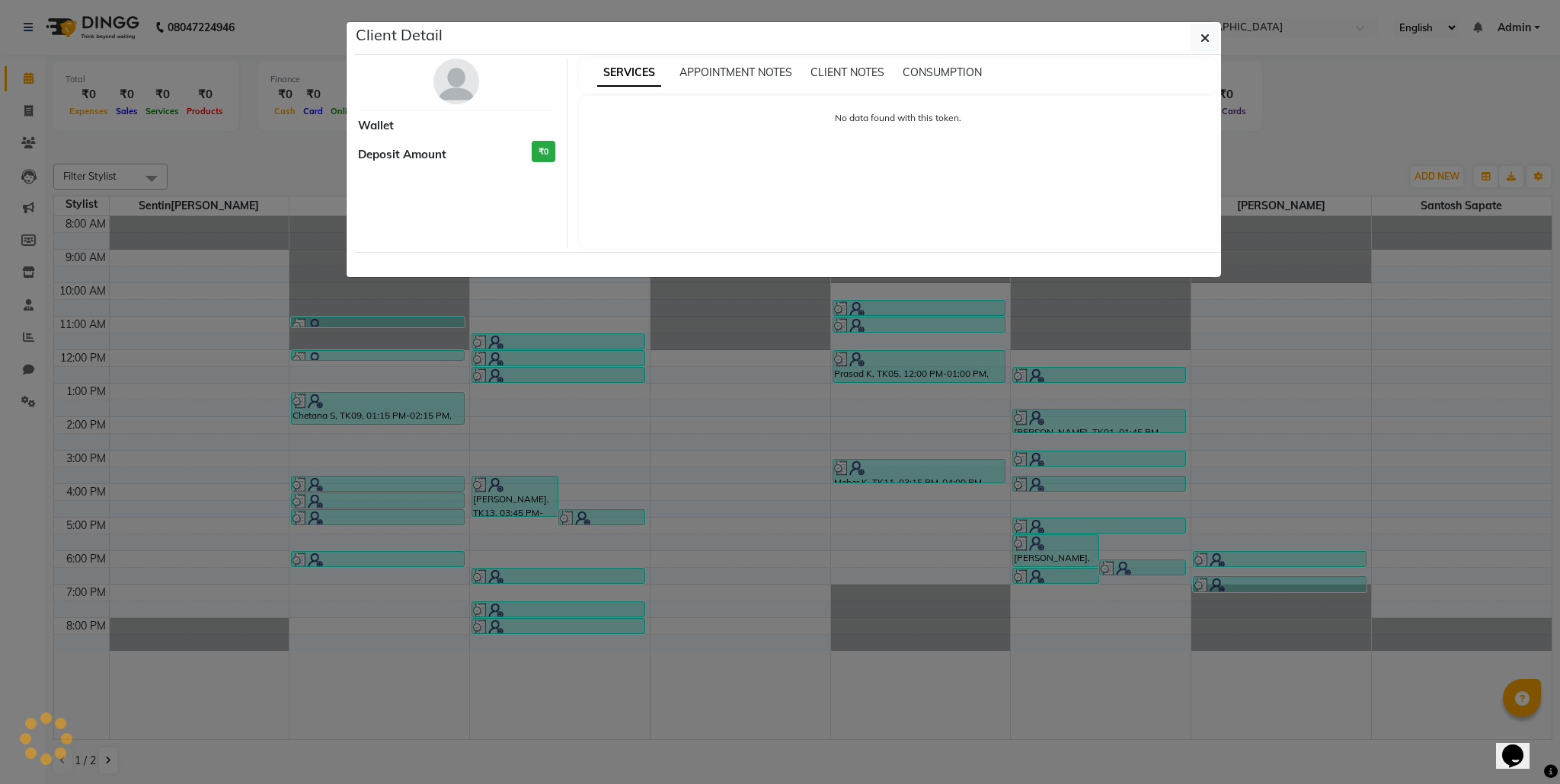
select select "3"
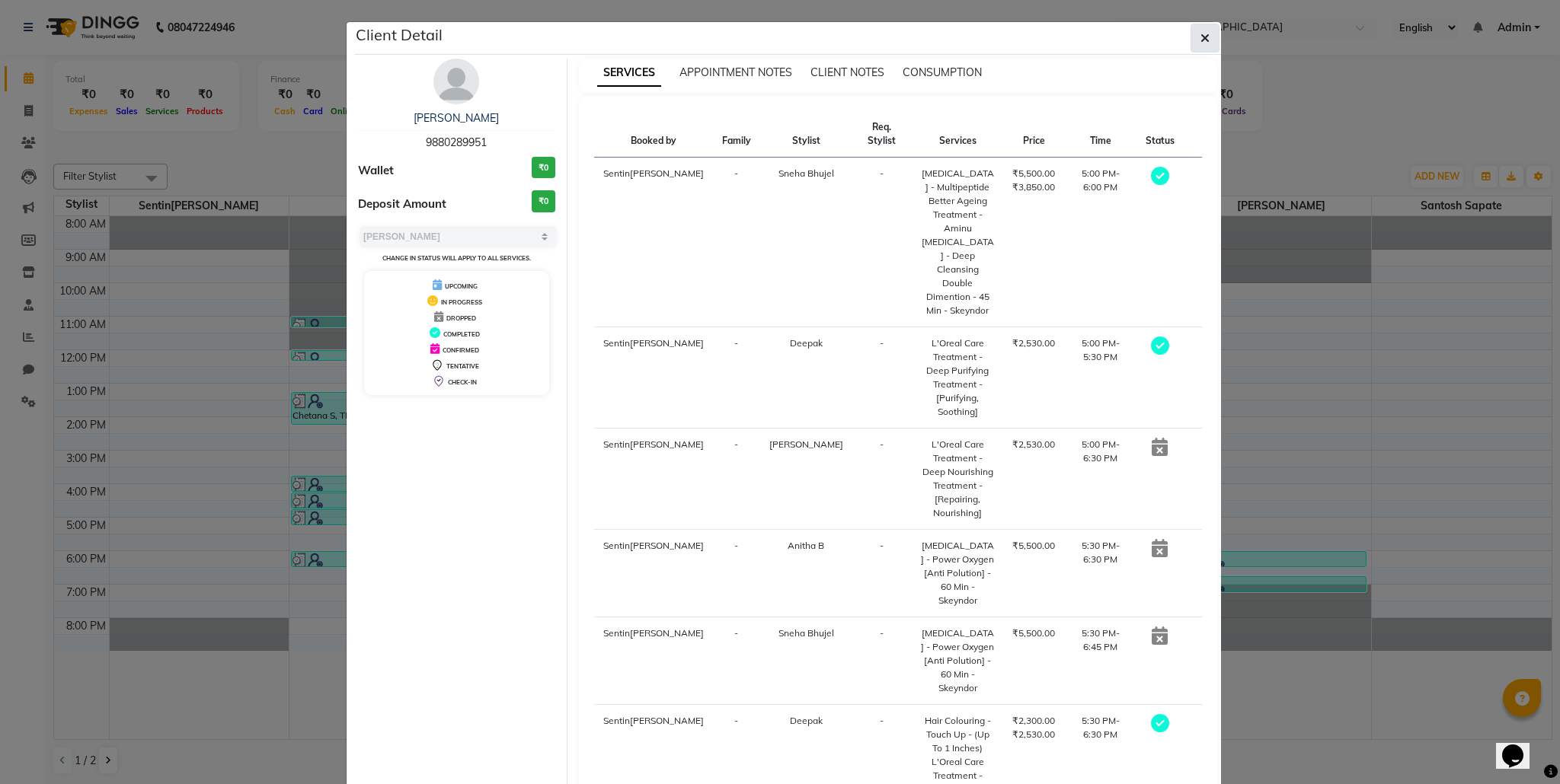
click at [1209, 33] on icon "button" at bounding box center [1205, 37] width 9 height 12
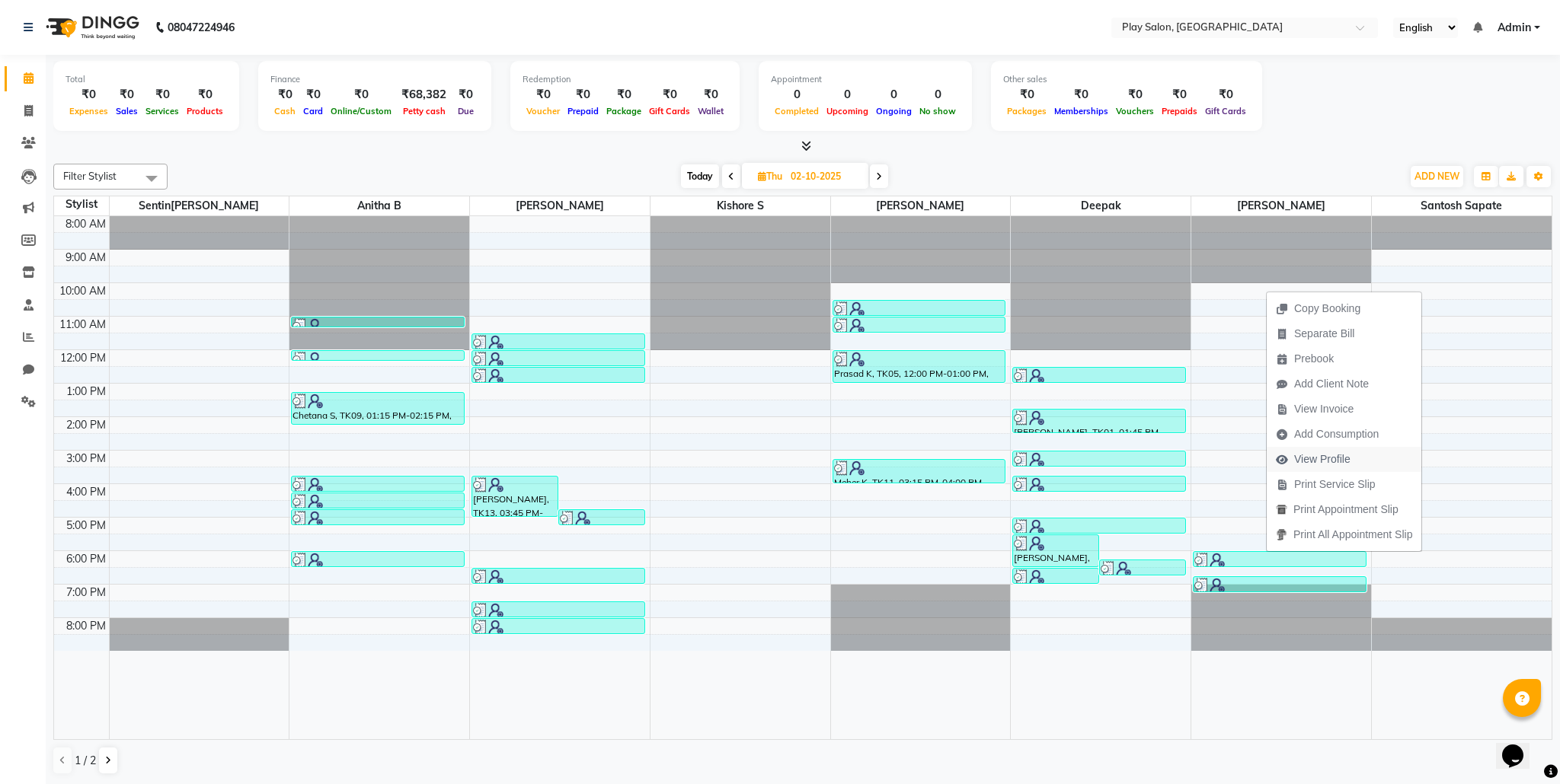
click at [1322, 464] on span "View Profile" at bounding box center [1322, 459] width 56 height 16
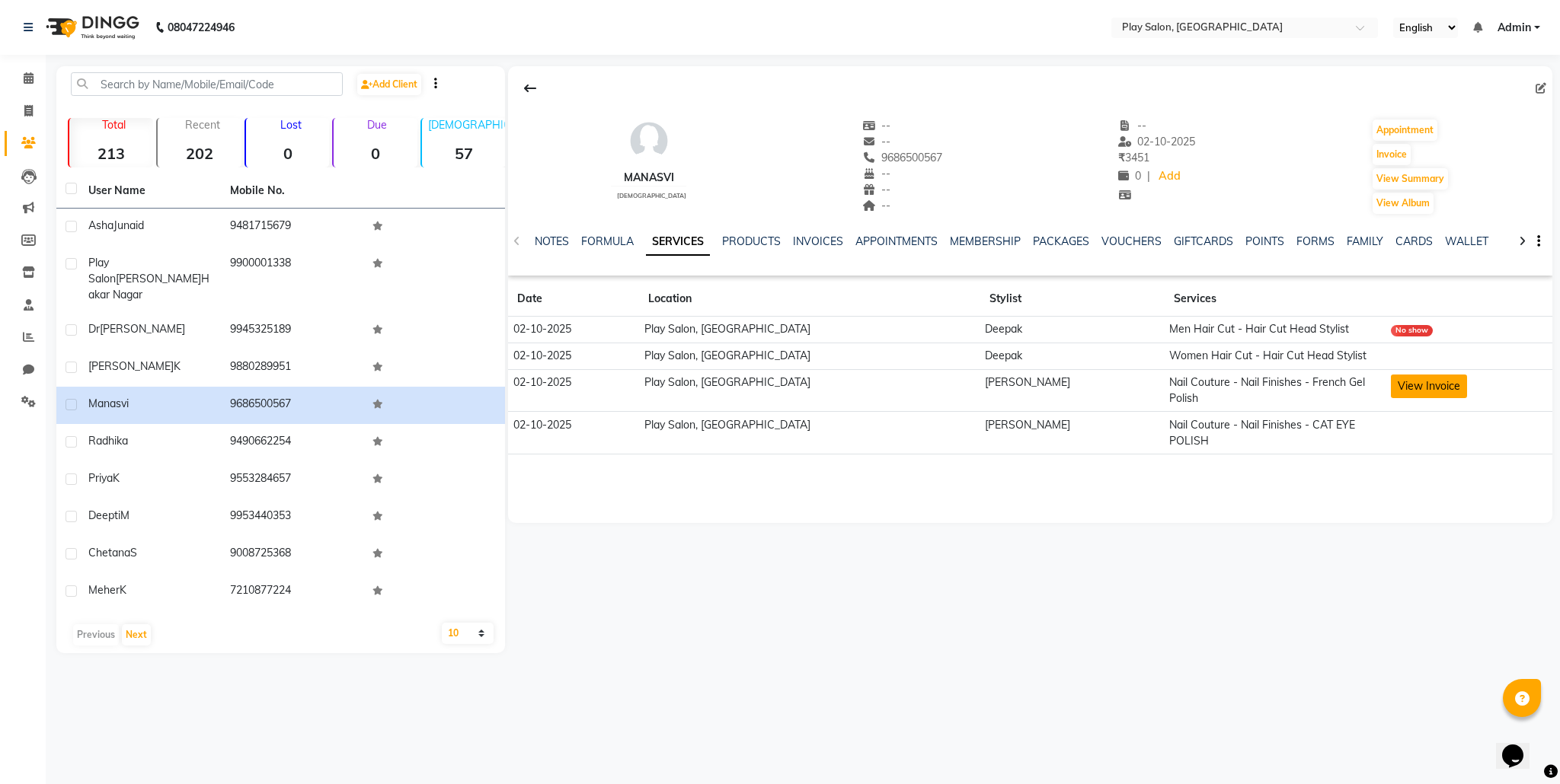
click at [1400, 385] on button "View Invoice" at bounding box center [1428, 386] width 76 height 24
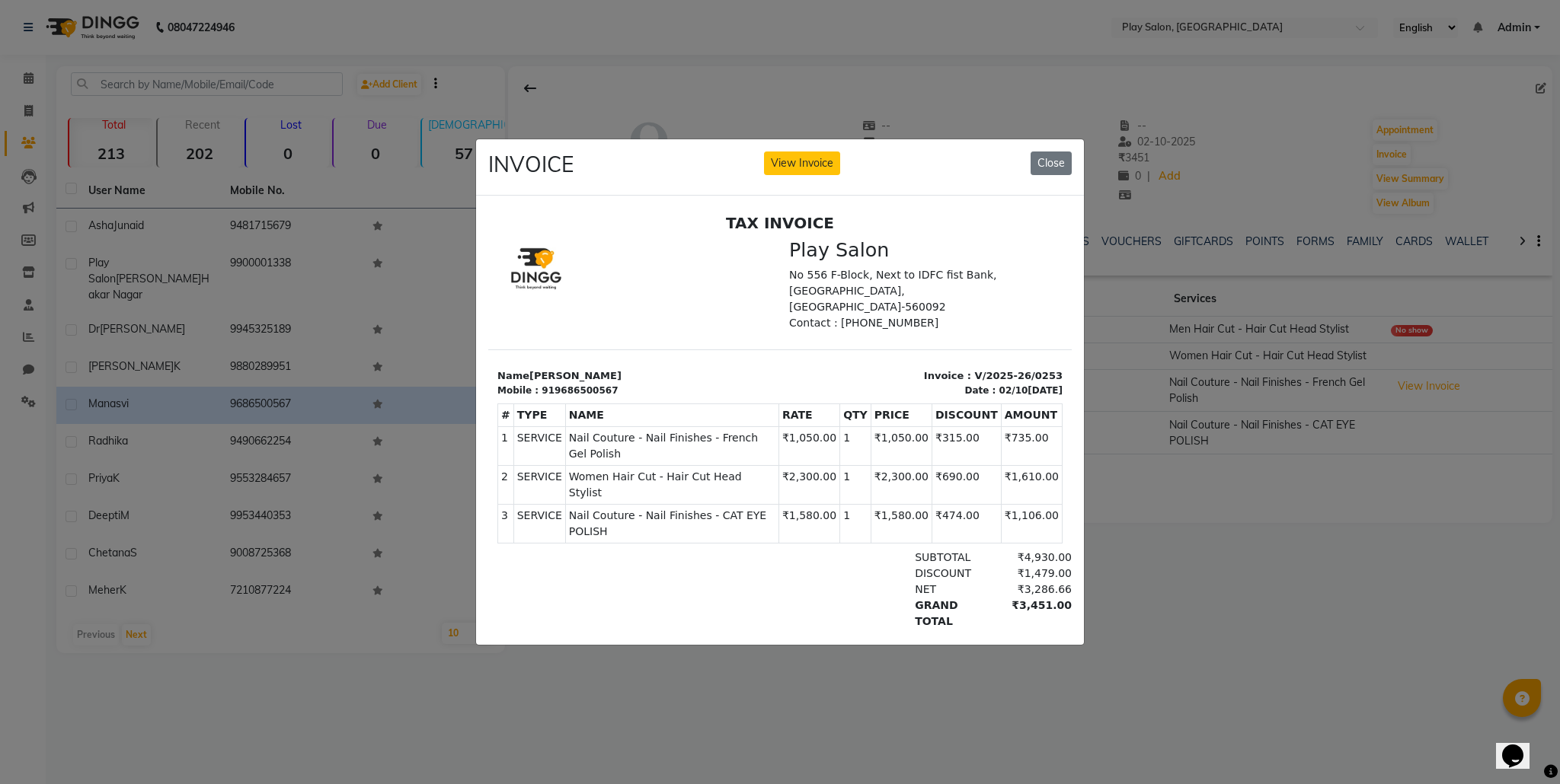
scroll to position [11, 0]
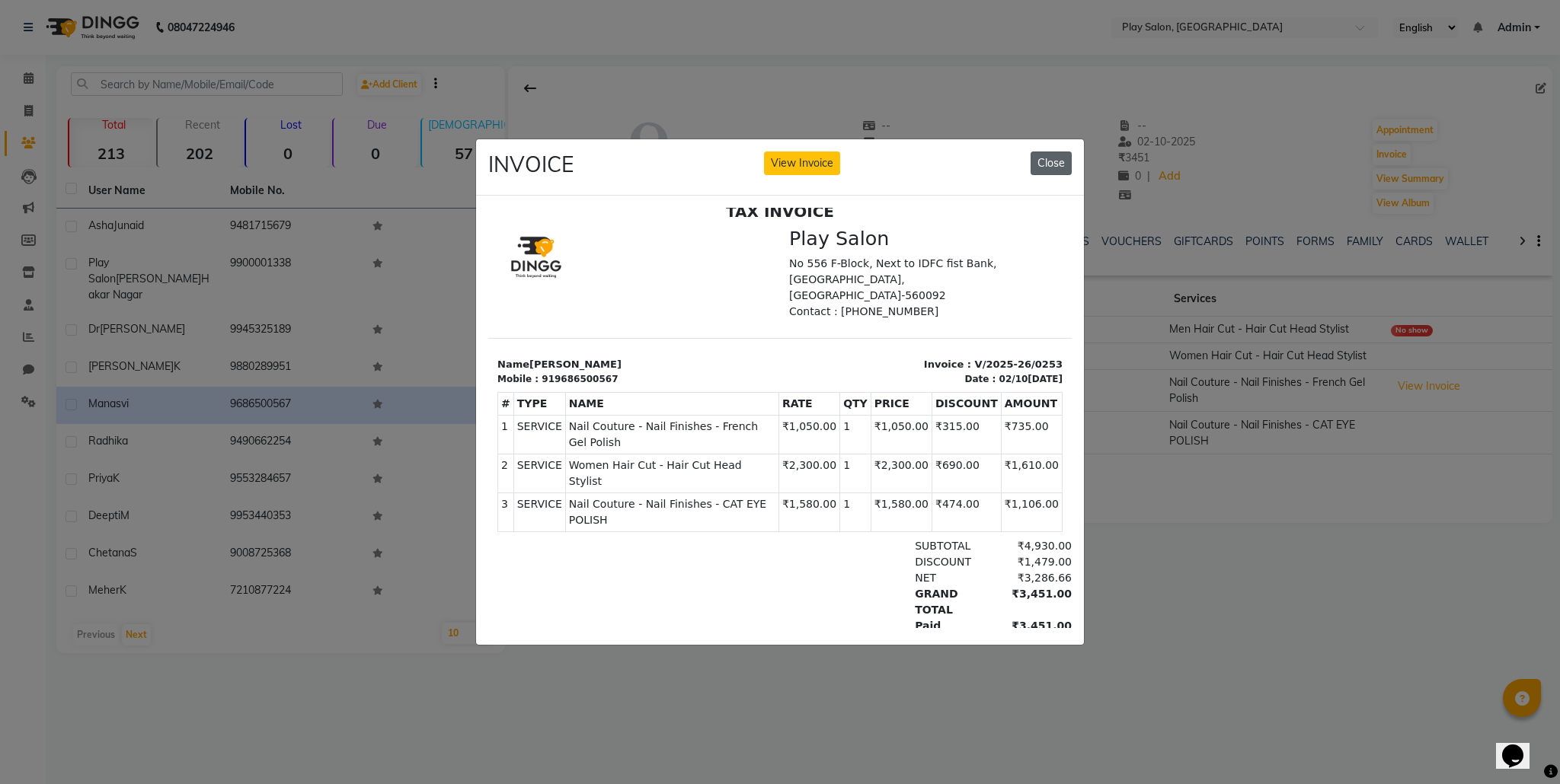
click at [1057, 160] on button "Close" at bounding box center [1051, 163] width 41 height 24
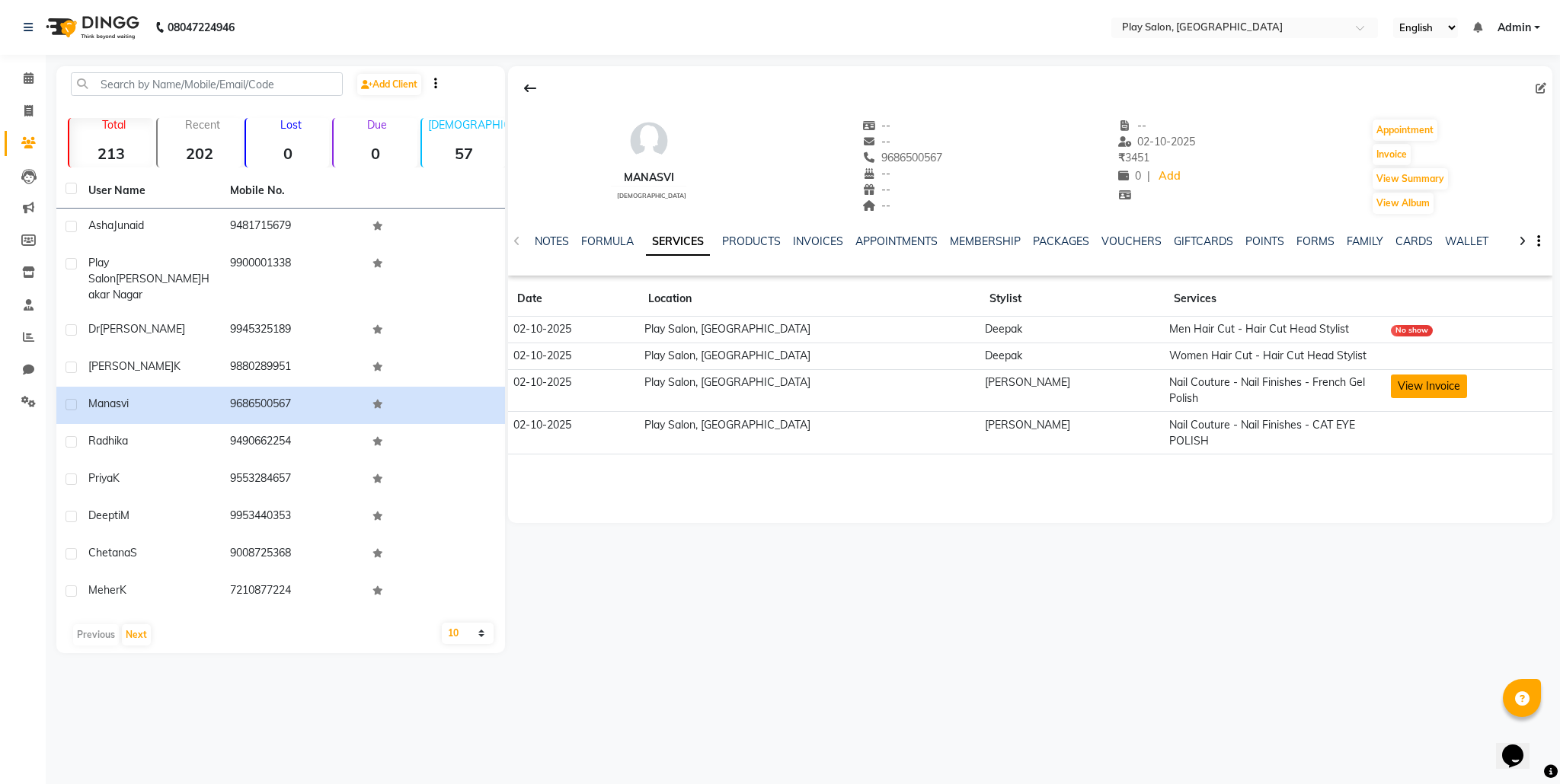
click at [1432, 384] on button "View Invoice" at bounding box center [1428, 386] width 76 height 24
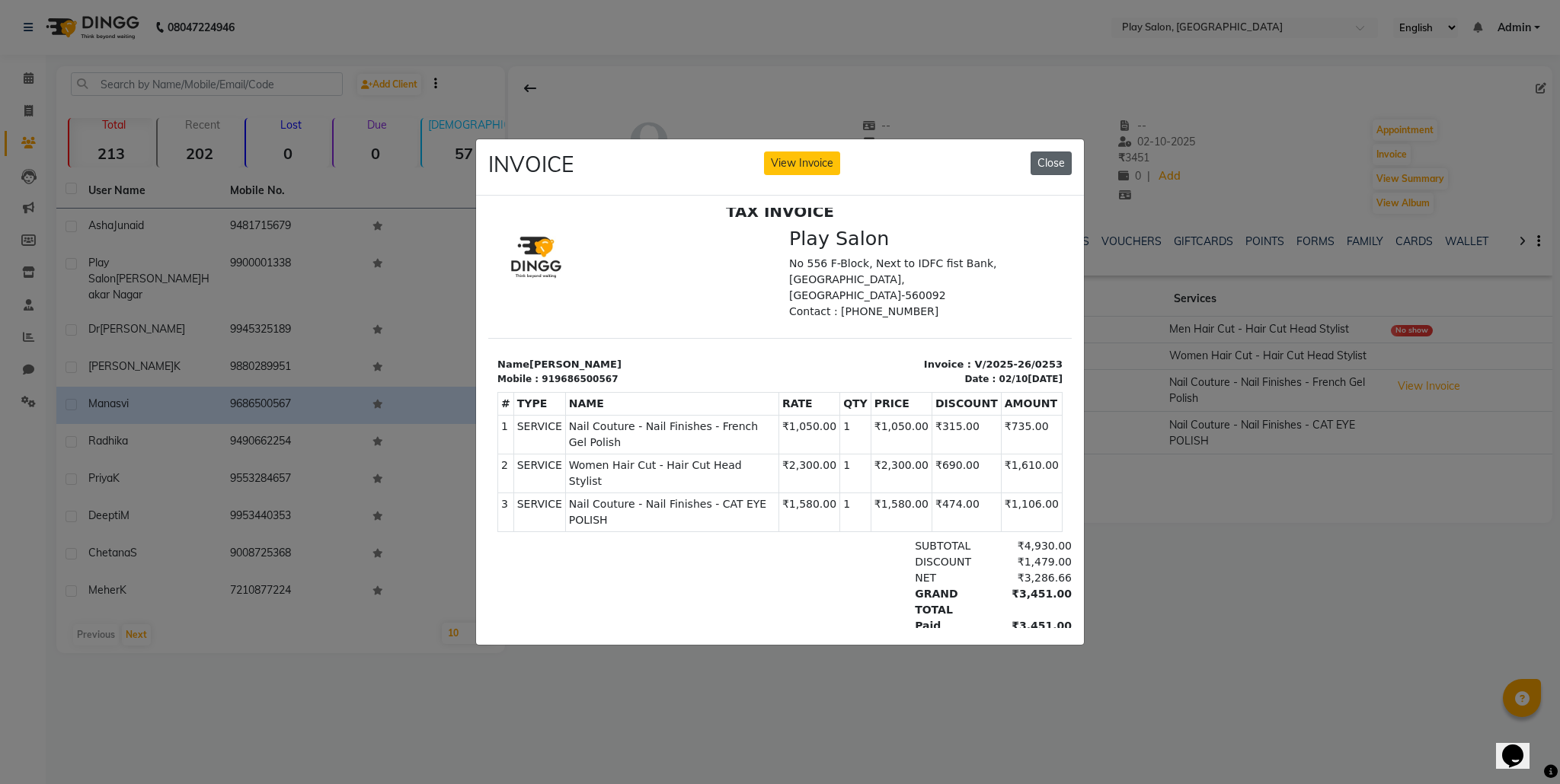
click at [1038, 166] on button "Close" at bounding box center [1051, 163] width 41 height 24
